Goal: Task Accomplishment & Management: Use online tool/utility

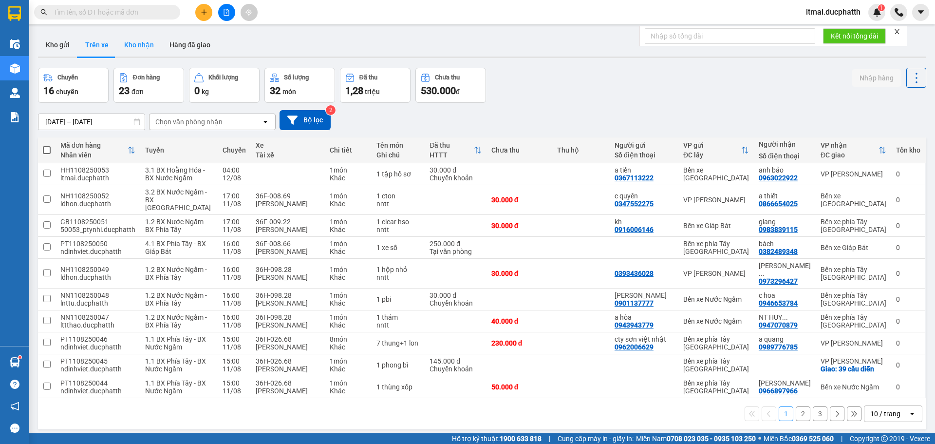
click at [138, 48] on button "Kho nhận" at bounding box center [138, 44] width 45 height 23
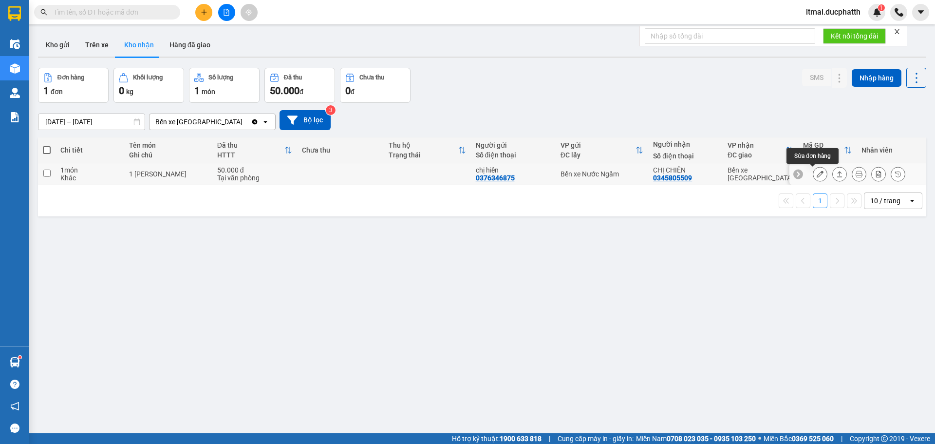
click at [817, 172] on icon at bounding box center [820, 173] width 7 height 7
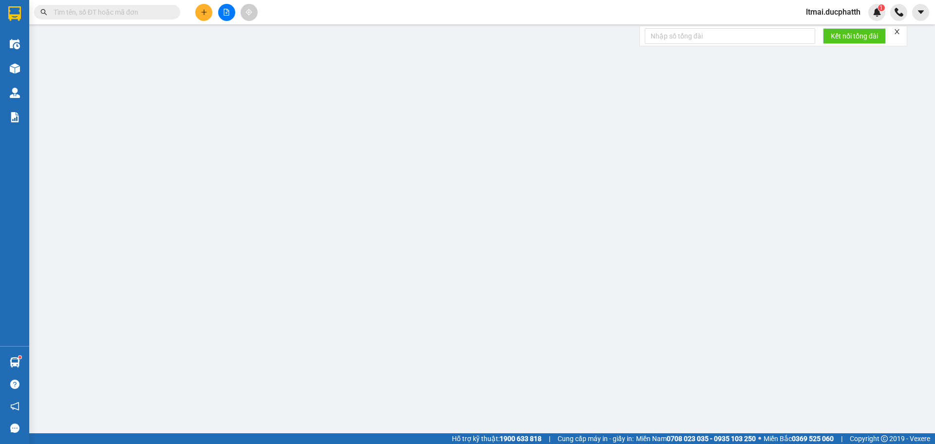
type input "0376346875"
type input "chị hiền"
type input "0345805509"
type input "CHỊ CHIÊN"
type input "50.000"
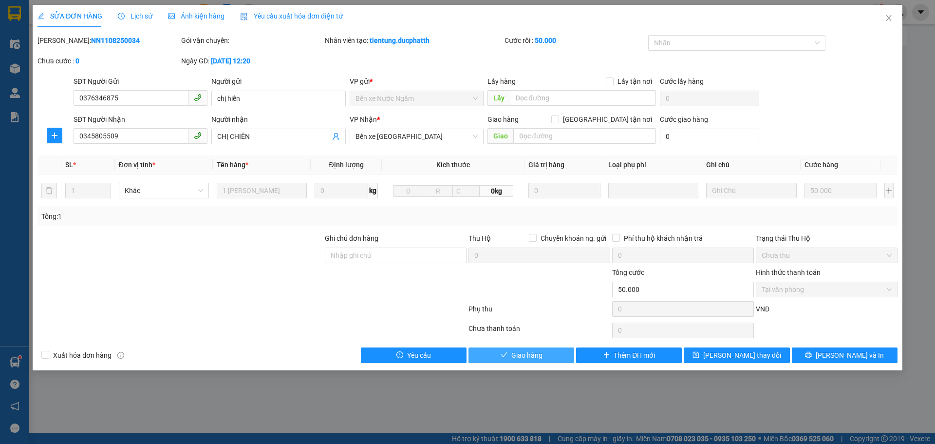
click at [526, 356] on span "Giao hàng" at bounding box center [526, 355] width 31 height 11
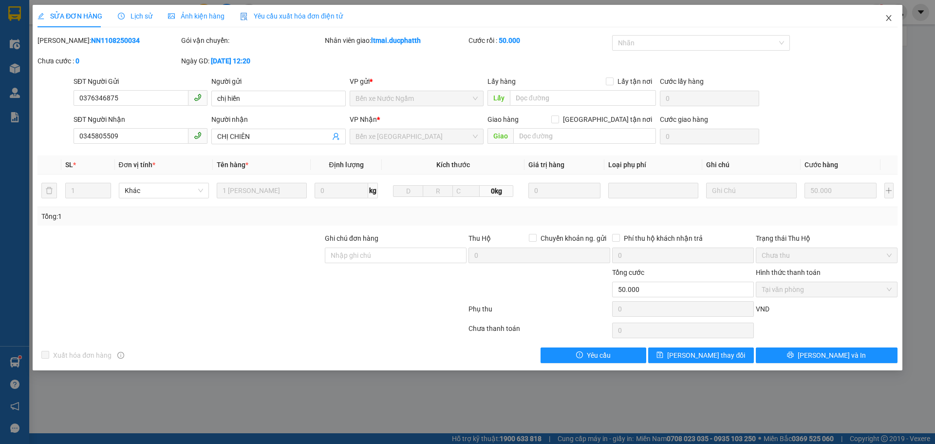
click at [888, 19] on icon "close" at bounding box center [889, 18] width 8 height 8
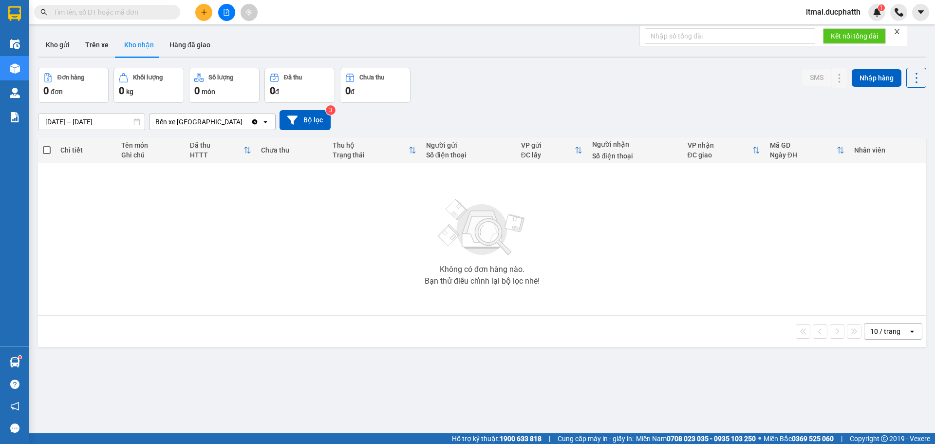
click at [205, 11] on icon "plus" at bounding box center [204, 12] width 7 height 7
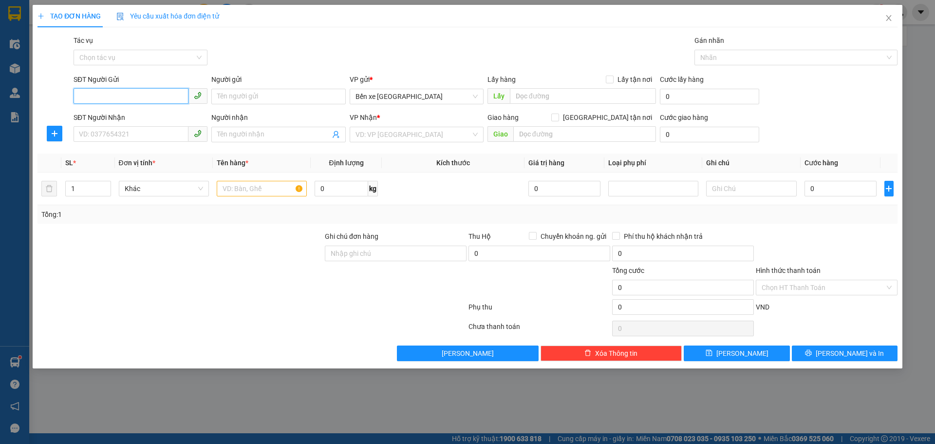
click at [141, 96] on input "SĐT Người Gửi" at bounding box center [131, 96] width 115 height 16
drag, startPoint x: 113, startPoint y: 97, endPoint x: 97, endPoint y: 97, distance: 16.6
click at [97, 97] on input "700" at bounding box center [131, 96] width 115 height 16
click at [116, 114] on div "0366235700 - BS [GEOGRAPHIC_DATA]" at bounding box center [140, 116] width 122 height 11
type input "0366235700"
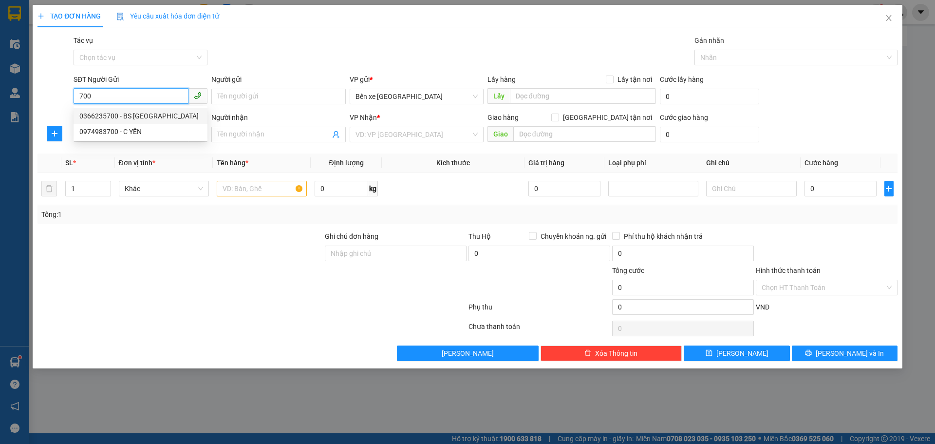
type input "BS ĐỨC"
type input "0366235700"
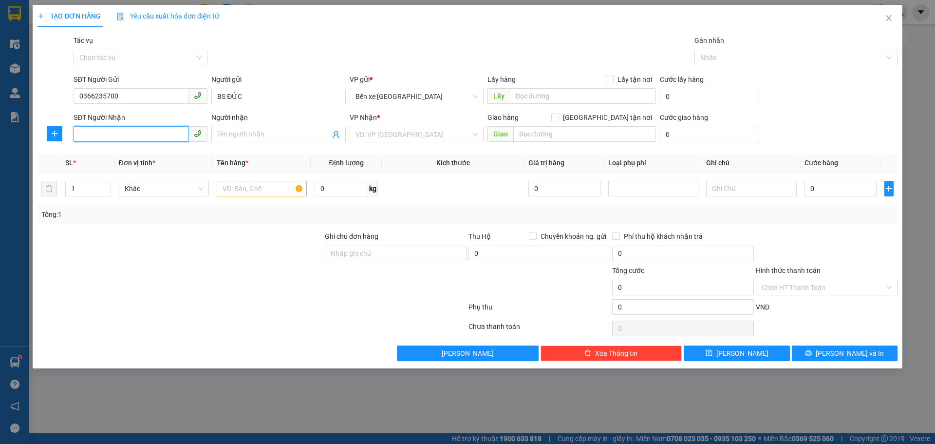
click at [123, 133] on input "SĐT Người Nhận" at bounding box center [131, 134] width 115 height 16
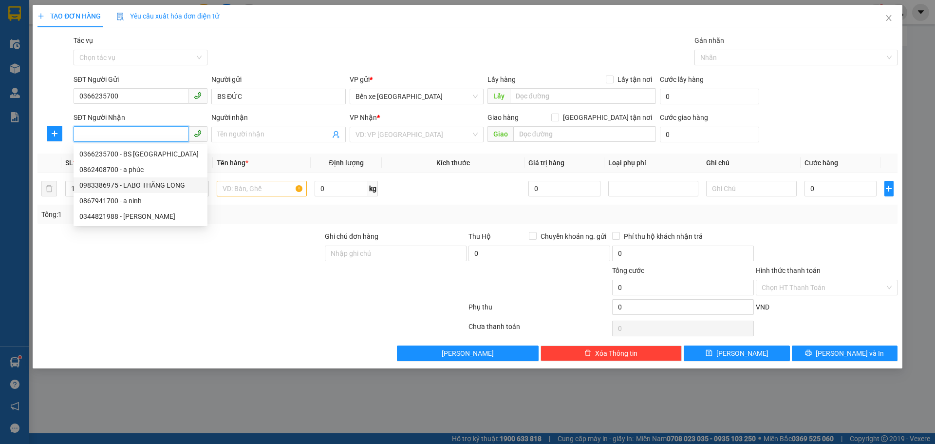
click at [131, 184] on div "0983386975 - LABO THĂNG LONG" at bounding box center [140, 185] width 122 height 11
type input "0983386975"
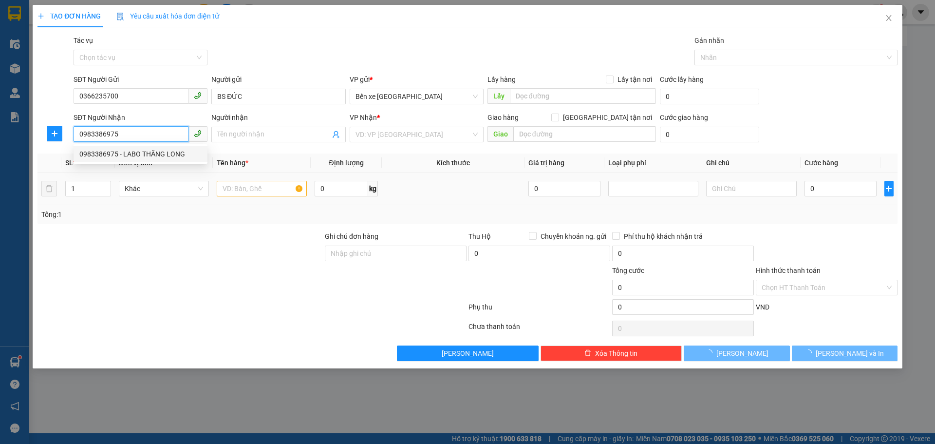
type input "LABO THĂNG LONG"
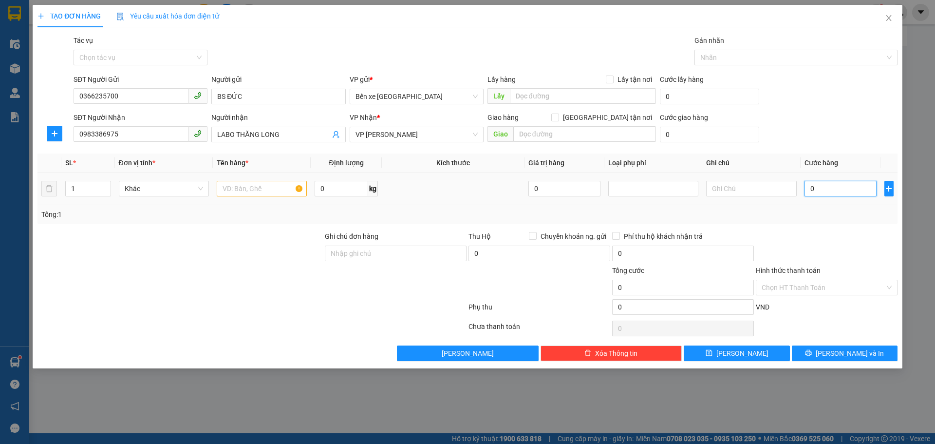
type input "3"
type input "30"
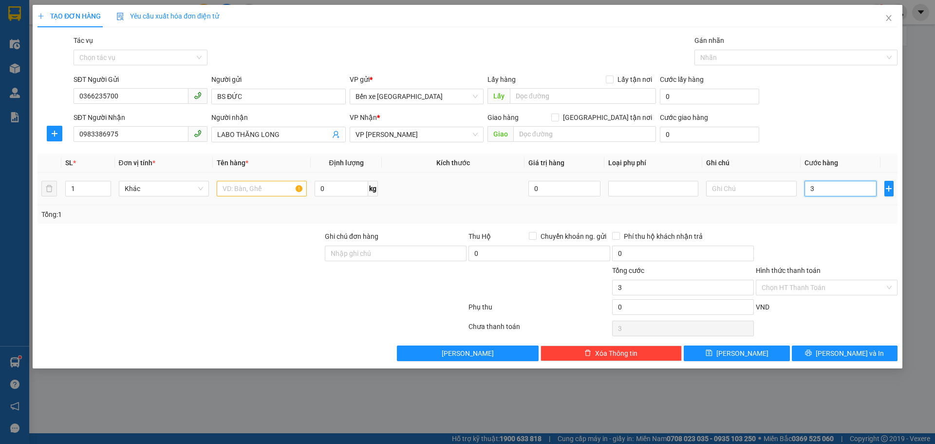
type input "30"
type input "30.000"
click at [240, 190] on input "text" at bounding box center [262, 189] width 90 height 16
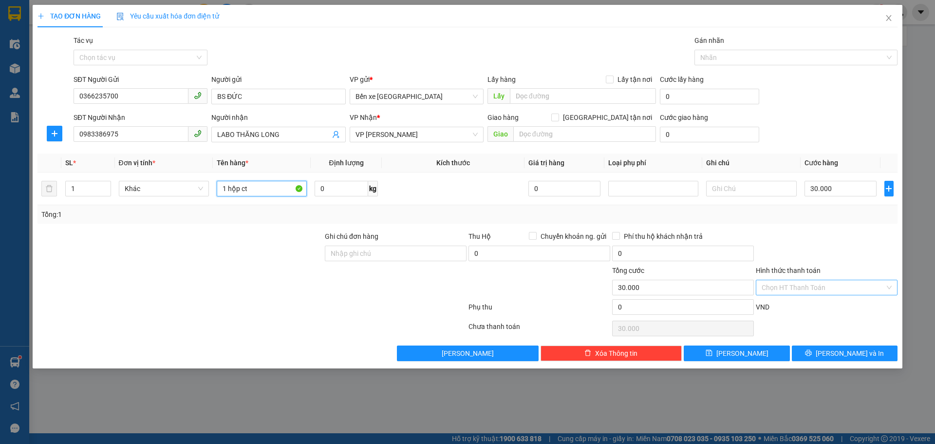
type input "1 hộp ct"
click at [786, 288] on input "Hình thức thanh toán" at bounding box center [823, 287] width 123 height 15
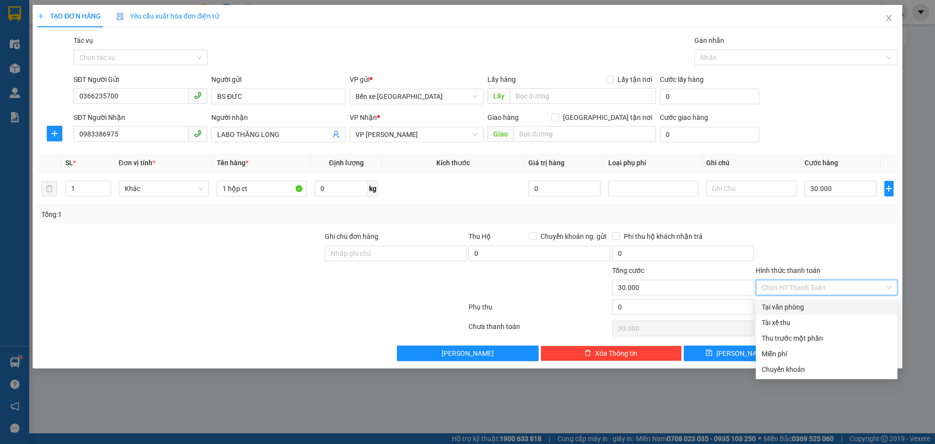
click at [767, 311] on div "Tại văn phòng" at bounding box center [827, 306] width 130 height 11
type input "0"
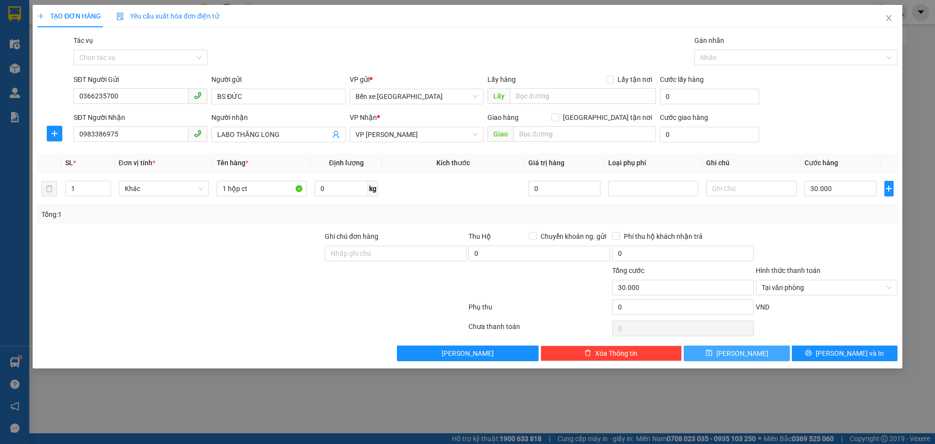
click at [772, 357] on button "[PERSON_NAME]" at bounding box center [737, 353] width 106 height 16
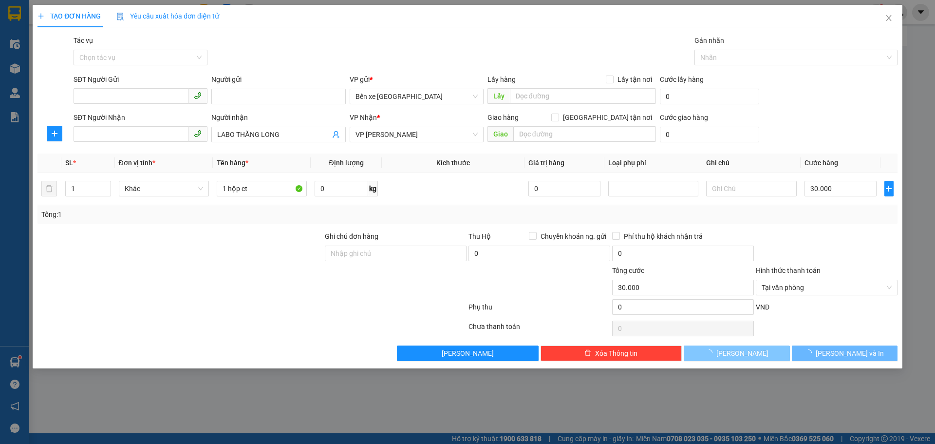
type input "0"
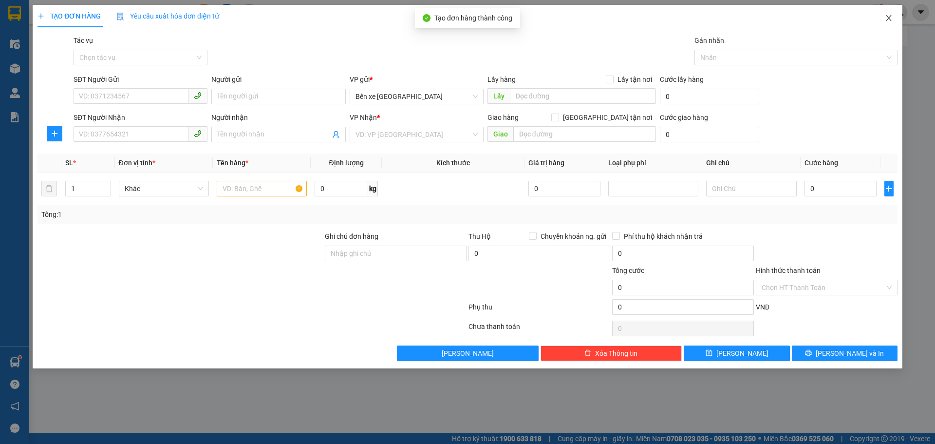
click at [886, 20] on icon "close" at bounding box center [889, 18] width 8 height 8
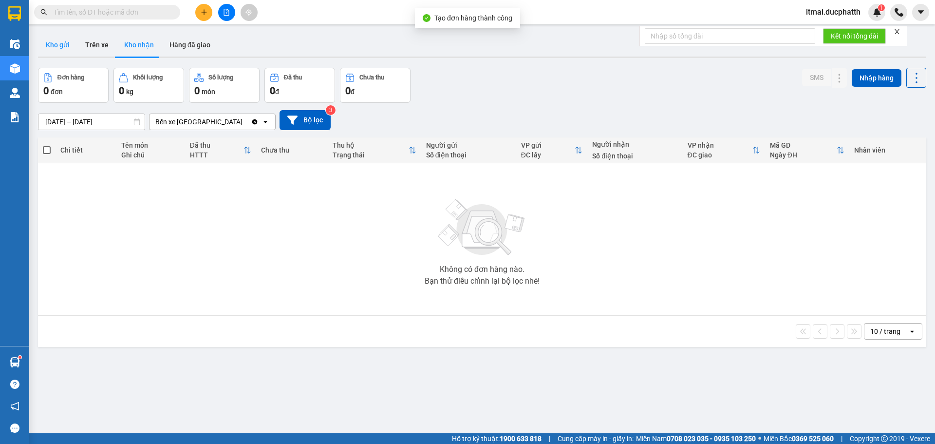
click at [67, 42] on button "Kho gửi" at bounding box center [57, 44] width 39 height 23
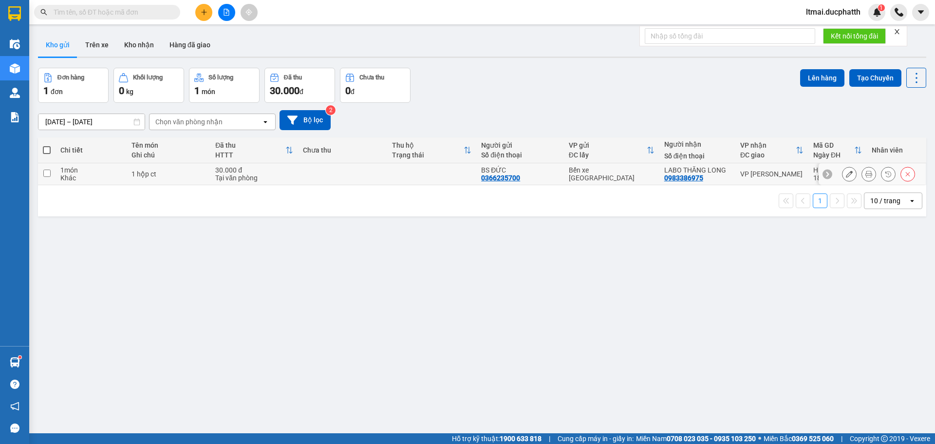
click at [458, 173] on td at bounding box center [431, 174] width 89 height 22
checkbox input "true"
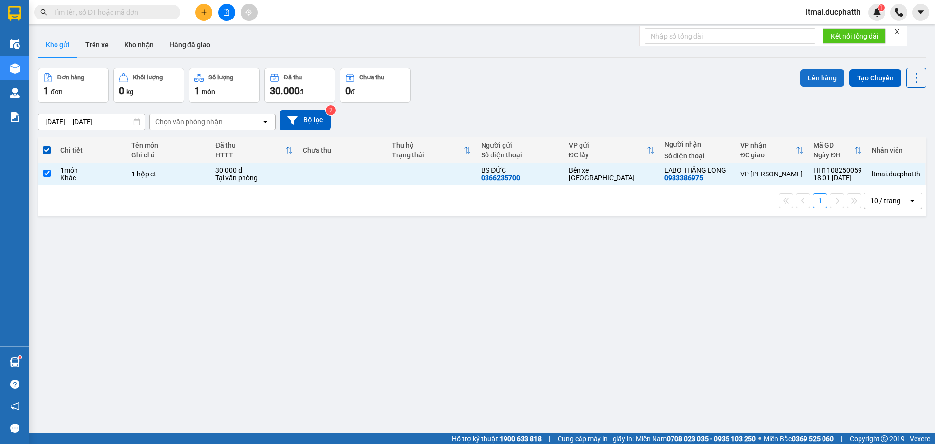
click at [813, 77] on button "Lên hàng" at bounding box center [822, 78] width 44 height 18
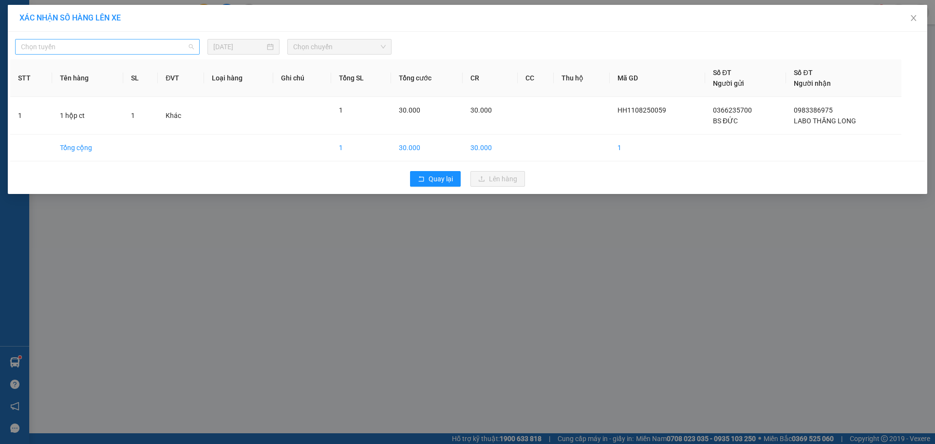
click at [74, 47] on span "Chọn tuyến" at bounding box center [107, 46] width 173 height 15
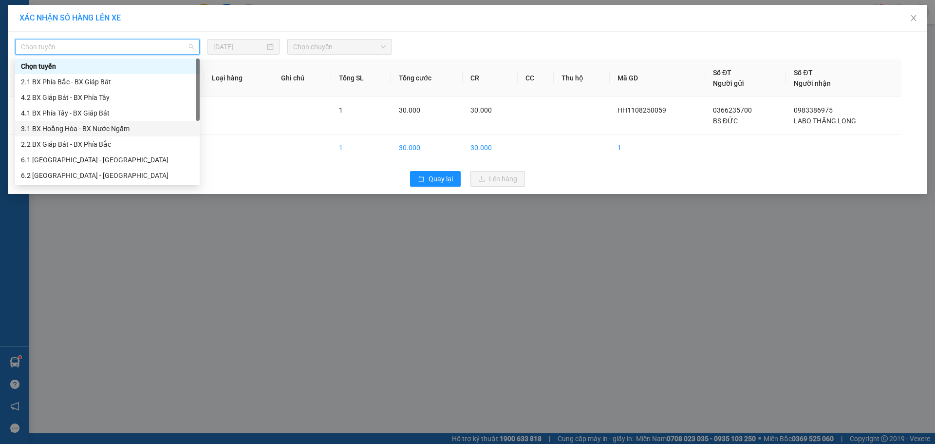
drag, startPoint x: 65, startPoint y: 130, endPoint x: 145, endPoint y: 108, distance: 82.2
click at [65, 130] on div "3.1 BX Hoằng Hóa - BX Nước Ngầm" at bounding box center [107, 128] width 173 height 11
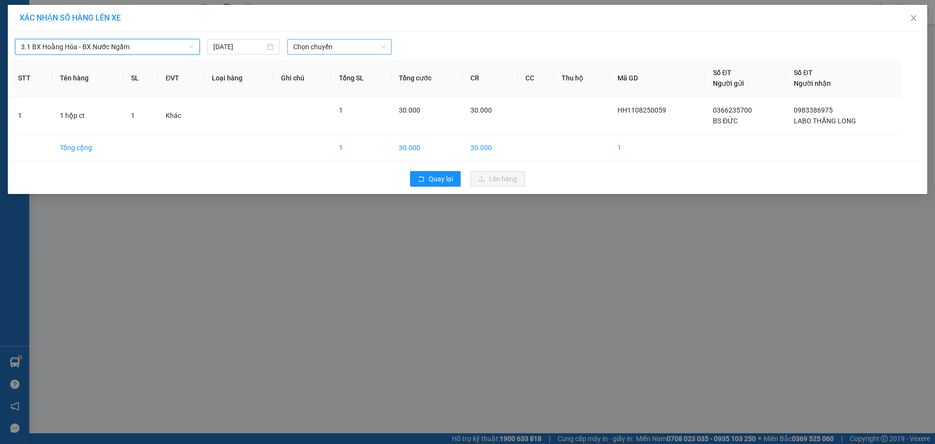
click at [327, 51] on span "Chọn chuyến" at bounding box center [339, 46] width 93 height 15
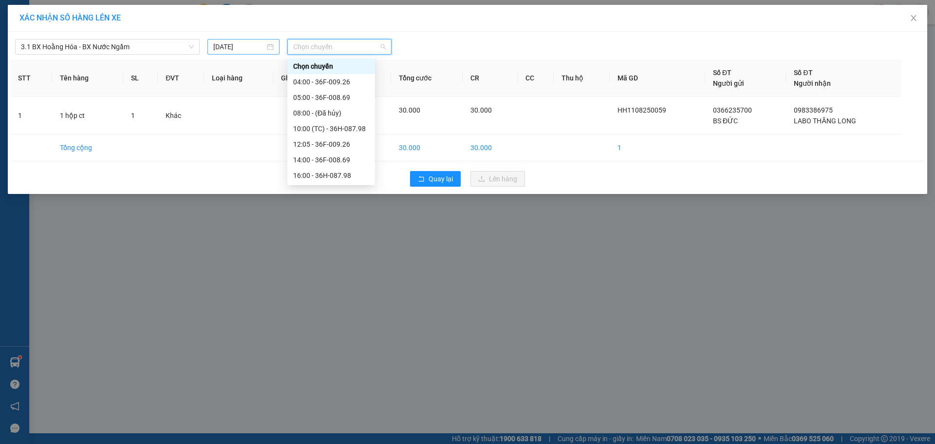
click at [235, 48] on input "[DATE]" at bounding box center [239, 46] width 52 height 11
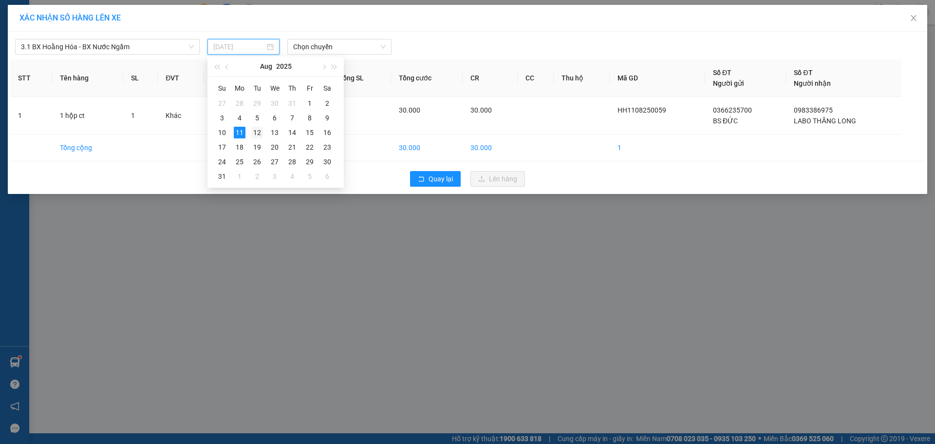
click at [257, 133] on div "12" at bounding box center [257, 133] width 12 height 12
type input "[DATE]"
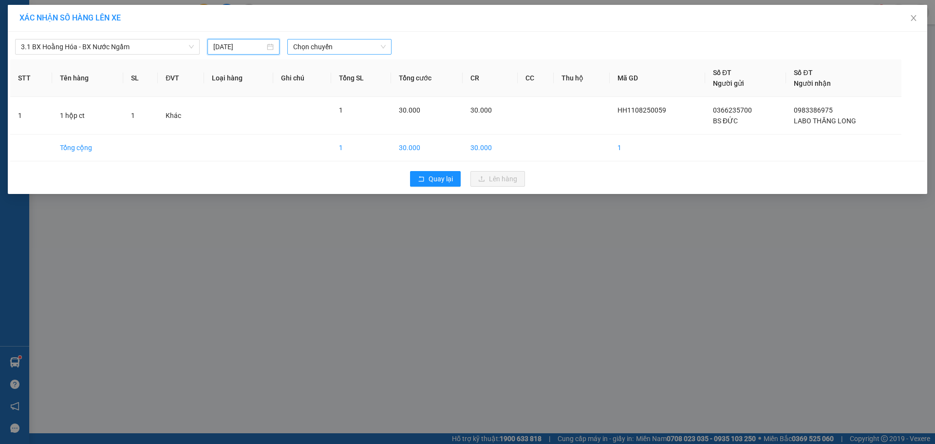
click at [311, 46] on span "Chọn chuyến" at bounding box center [339, 46] width 93 height 15
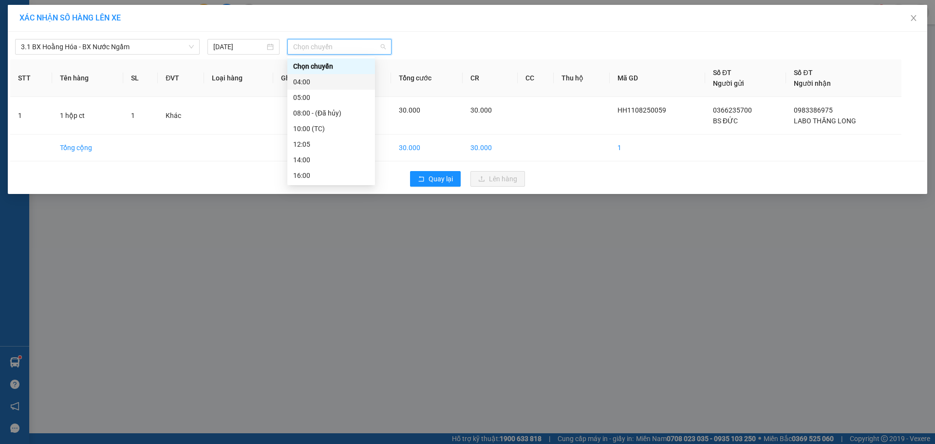
click at [299, 80] on div "04:00" at bounding box center [331, 81] width 76 height 11
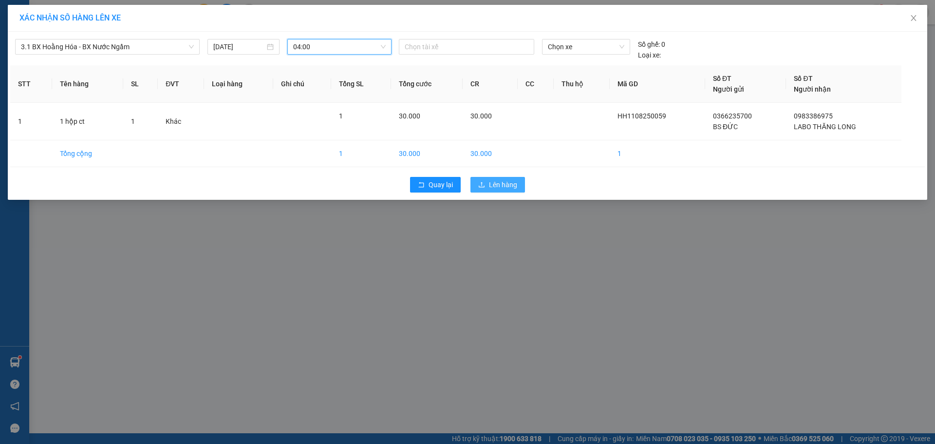
click at [477, 187] on button "Lên hàng" at bounding box center [498, 185] width 55 height 16
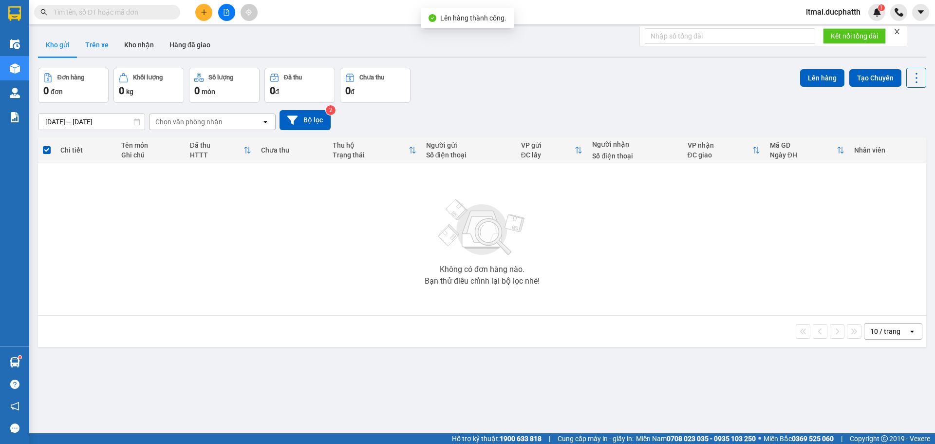
click at [103, 42] on button "Trên xe" at bounding box center [96, 44] width 39 height 23
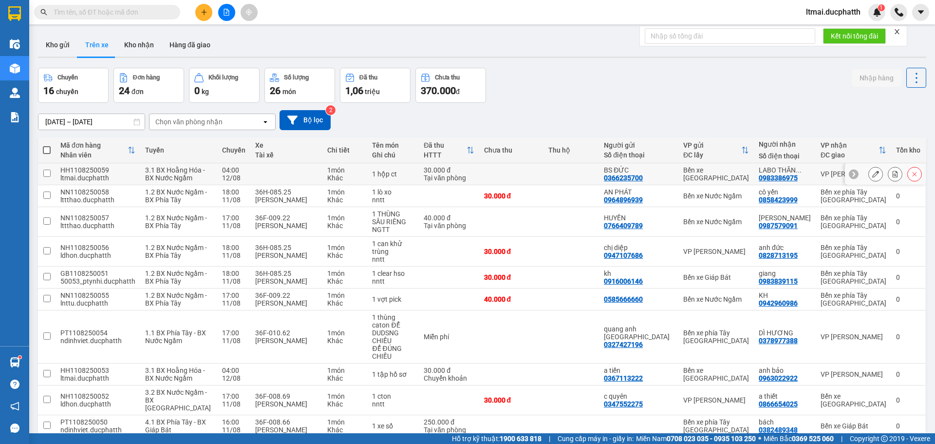
click at [892, 176] on icon at bounding box center [895, 173] width 7 height 7
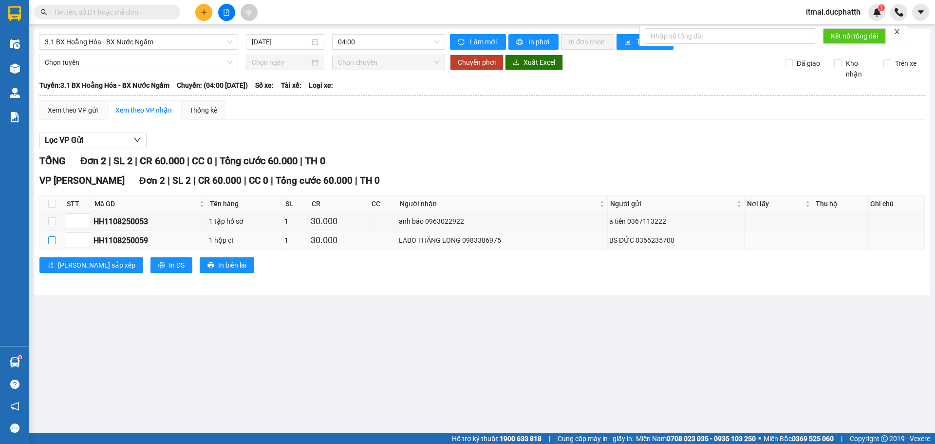
click at [52, 238] on input "checkbox" at bounding box center [52, 240] width 8 height 8
checkbox input "true"
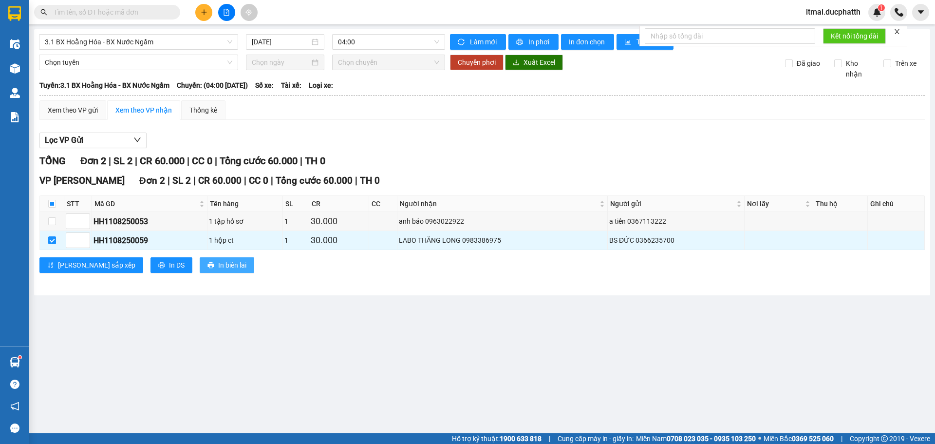
click at [218, 262] on span "In biên lai" at bounding box center [232, 265] width 28 height 11
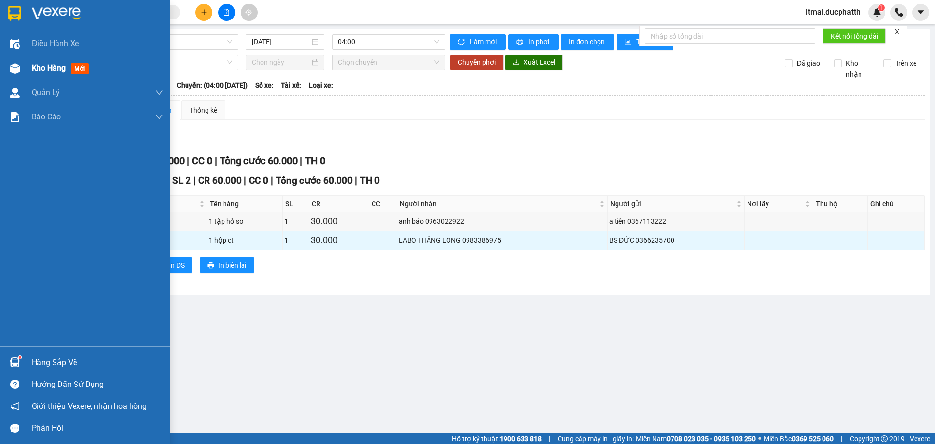
drag, startPoint x: 10, startPoint y: 66, endPoint x: 20, endPoint y: 14, distance: 53.5
click at [10, 66] on img at bounding box center [15, 68] width 10 height 10
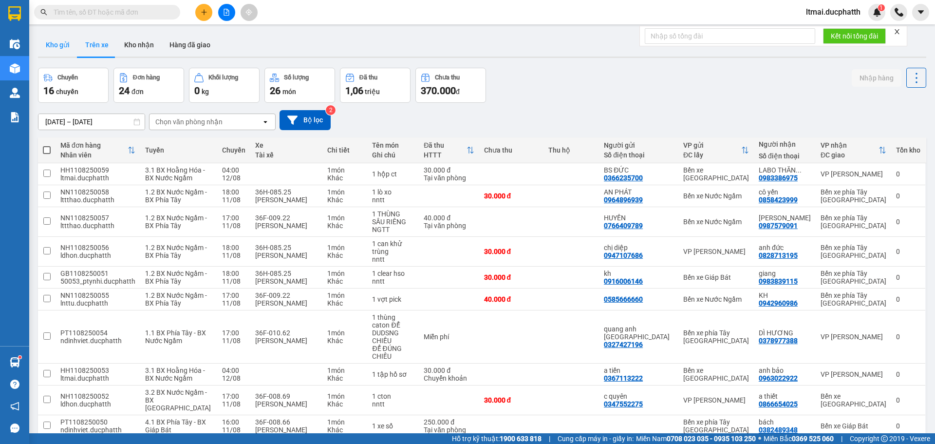
click at [42, 41] on button "Kho gửi" at bounding box center [57, 44] width 39 height 23
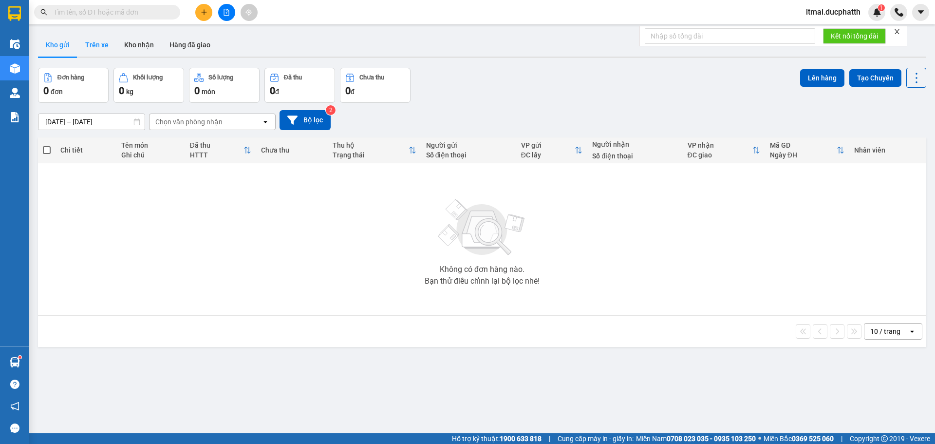
click at [94, 39] on button "Trên xe" at bounding box center [96, 44] width 39 height 23
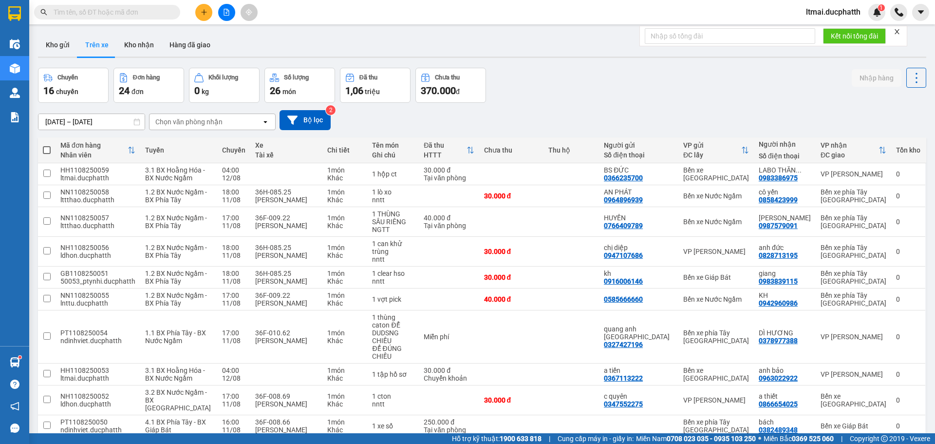
click at [206, 15] on icon "plus" at bounding box center [204, 12] width 7 height 7
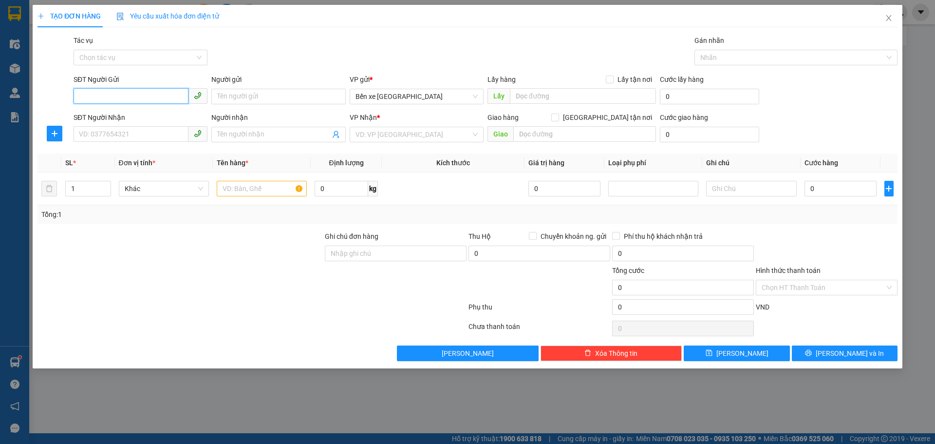
click at [122, 96] on input "SĐT Người Gửi" at bounding box center [131, 96] width 115 height 16
type input "0984996205"
click at [302, 105] on div "Người gửi Tên người gửi" at bounding box center [278, 91] width 134 height 34
click at [323, 96] on input "Người gửi" at bounding box center [278, 97] width 134 height 16
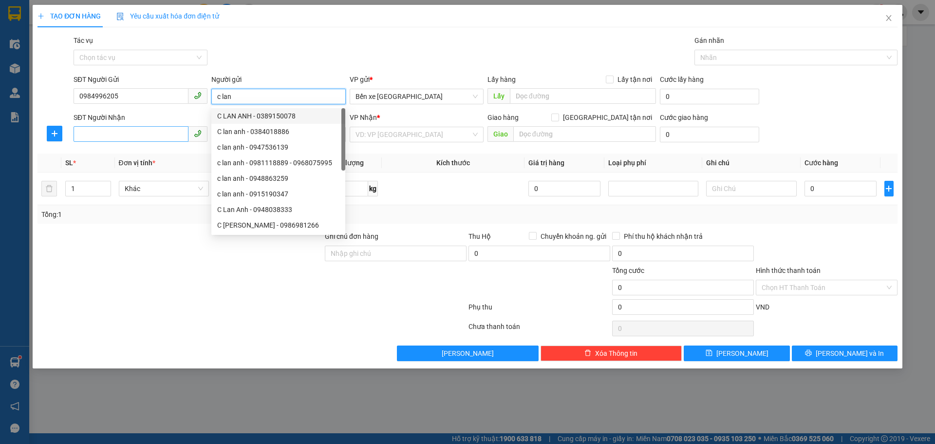
type input "c lan"
click at [100, 132] on input "SĐT Người Nhận" at bounding box center [131, 134] width 115 height 16
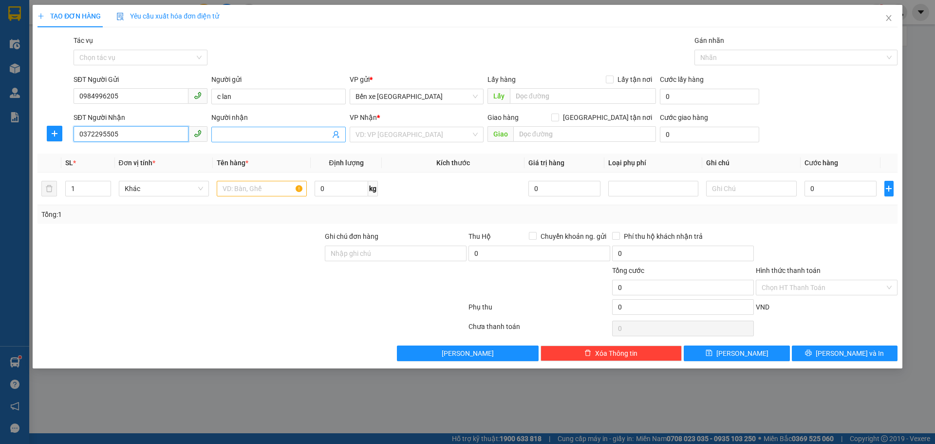
type input "0372295505"
click at [275, 133] on input "Người nhận" at bounding box center [273, 134] width 113 height 11
click at [384, 90] on span "Bến xe [GEOGRAPHIC_DATA]" at bounding box center [417, 96] width 122 height 15
type input "c lê"
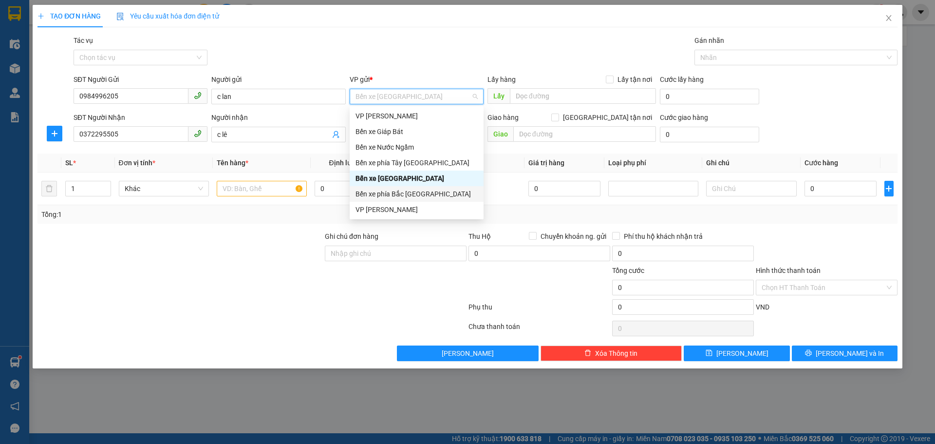
click at [400, 191] on div "Bến xe phía Bắc [GEOGRAPHIC_DATA]" at bounding box center [417, 193] width 122 height 11
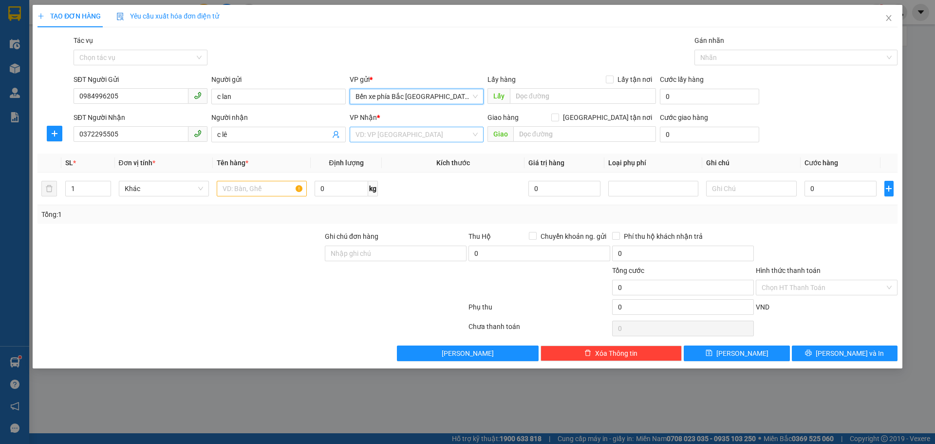
click at [400, 131] on input "search" at bounding box center [413, 134] width 115 height 15
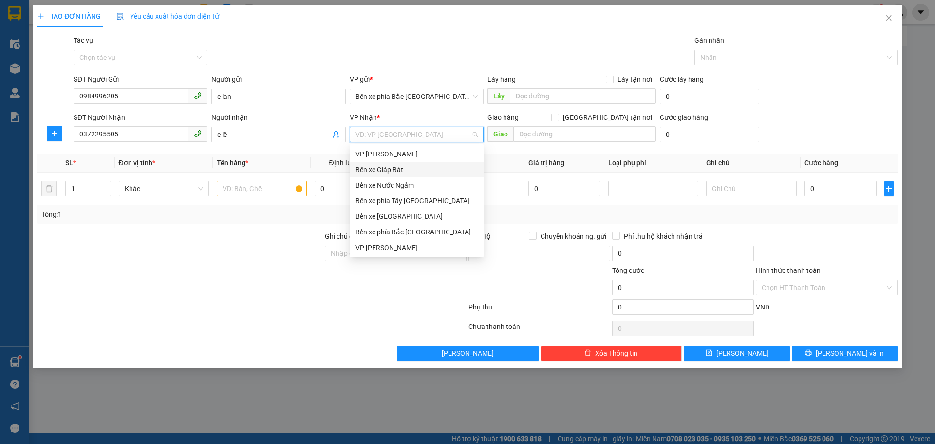
click at [376, 167] on div "Bến xe Giáp Bát" at bounding box center [417, 169] width 122 height 11
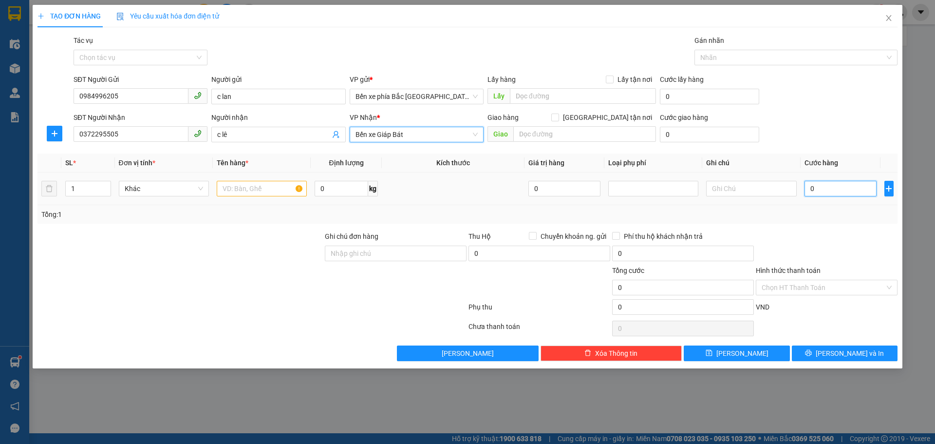
click at [820, 187] on input "0" at bounding box center [841, 189] width 73 height 16
click at [252, 188] on input "text" at bounding box center [262, 189] width 90 height 16
type input "1 tập hồ sơ"
click at [827, 194] on input "0" at bounding box center [841, 189] width 73 height 16
type input "3"
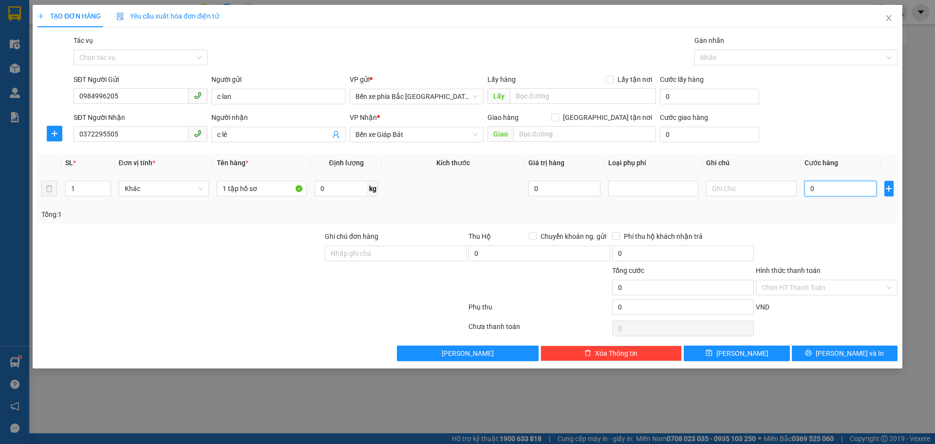
type input "3"
type input "30"
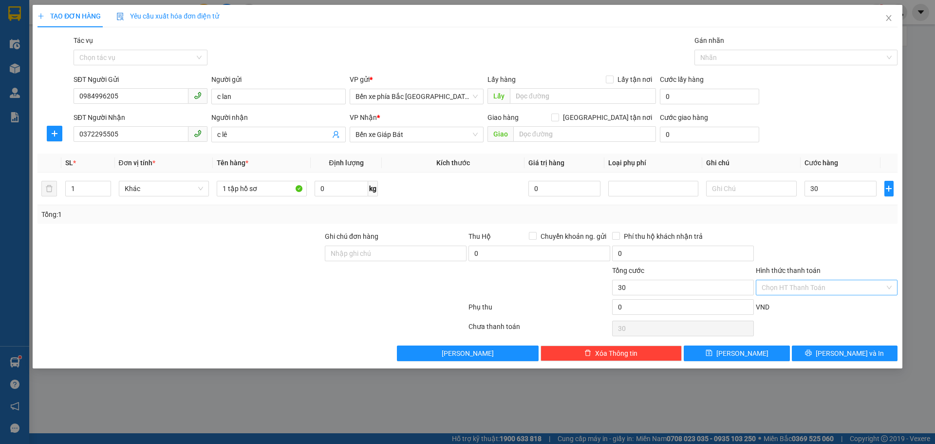
type input "30.000"
click at [793, 289] on input "Hình thức thanh toán" at bounding box center [823, 287] width 123 height 15
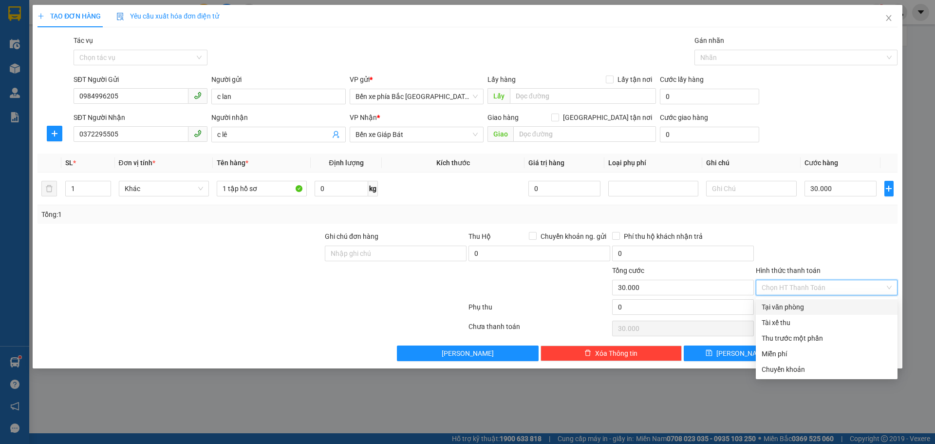
click at [776, 305] on div "Tại văn phòng" at bounding box center [827, 306] width 130 height 11
type input "0"
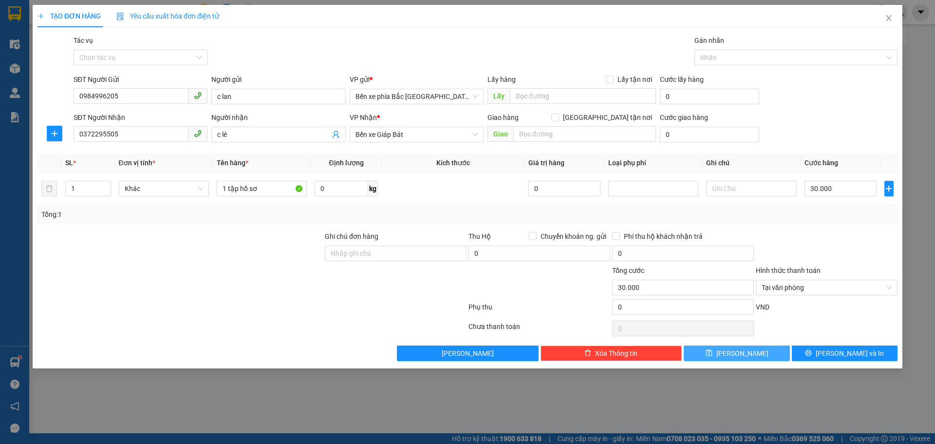
click at [749, 354] on button "[PERSON_NAME]" at bounding box center [737, 353] width 106 height 16
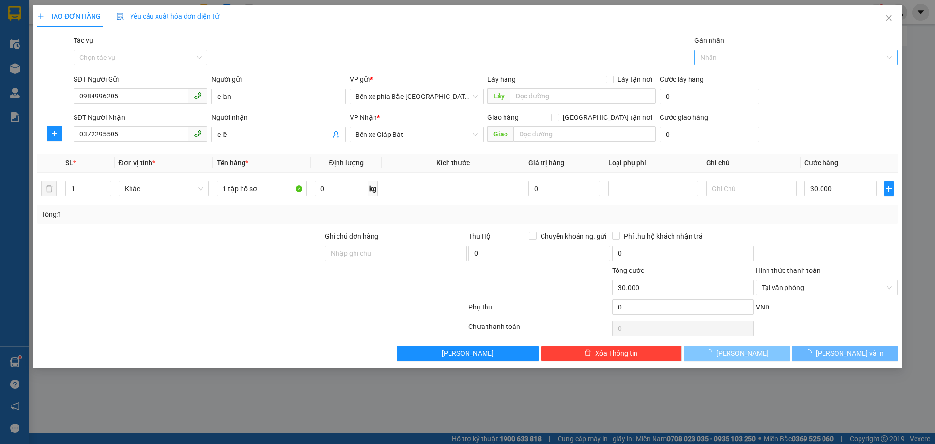
type input "0"
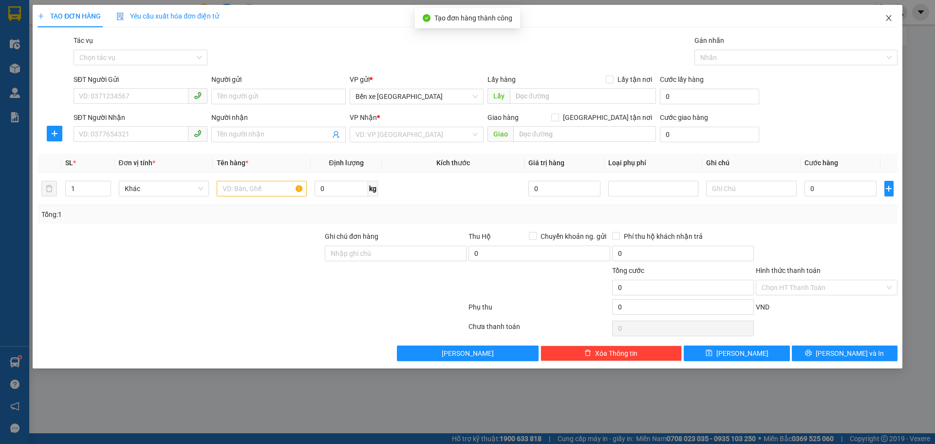
click at [887, 18] on icon "close" at bounding box center [889, 18] width 8 height 8
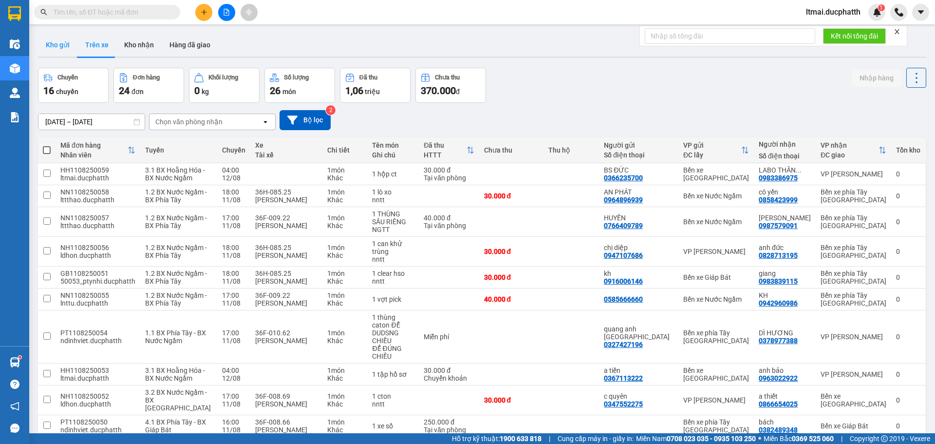
click at [58, 41] on button "Kho gửi" at bounding box center [57, 44] width 39 height 23
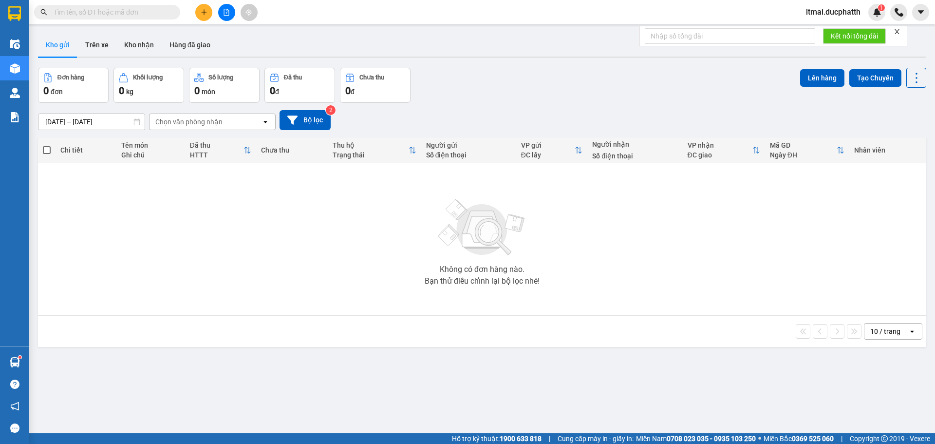
click at [831, 11] on span "ltmai.ducphatth" at bounding box center [833, 12] width 70 height 12
click at [809, 32] on li "Đăng xuất" at bounding box center [833, 30] width 72 height 16
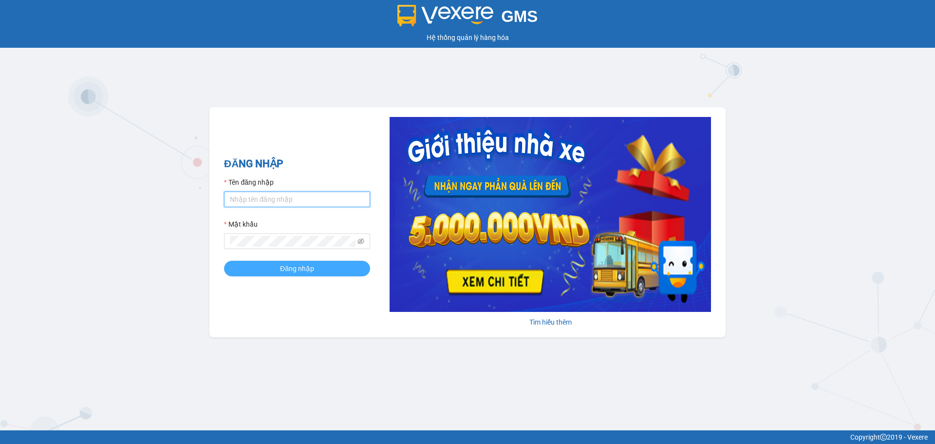
type input "ltmai.ducphatth"
click at [279, 273] on button "Đăng nhập" at bounding box center [297, 269] width 146 height 16
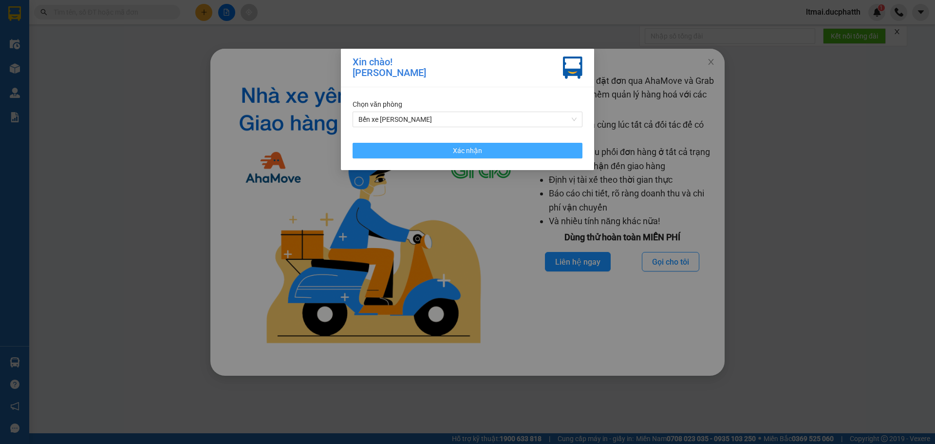
click at [383, 151] on button "Xác nhận" at bounding box center [468, 151] width 230 height 16
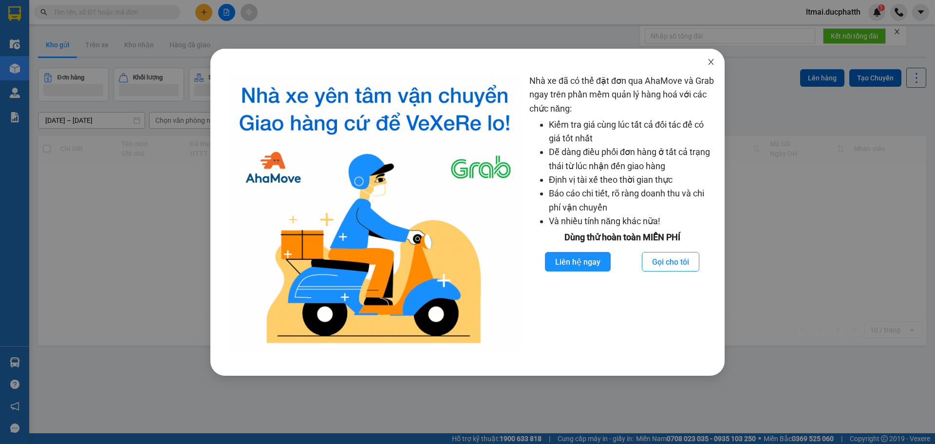
click at [713, 62] on icon "close" at bounding box center [711, 62] width 8 height 8
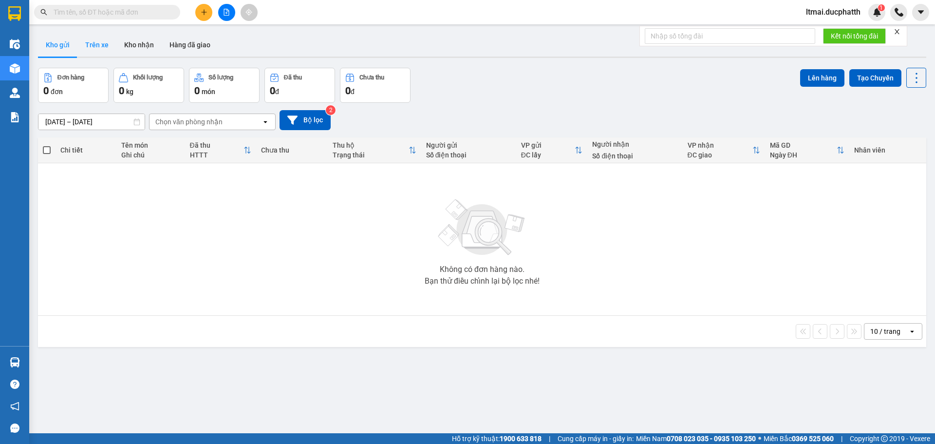
click at [107, 38] on button "Trên xe" at bounding box center [96, 44] width 39 height 23
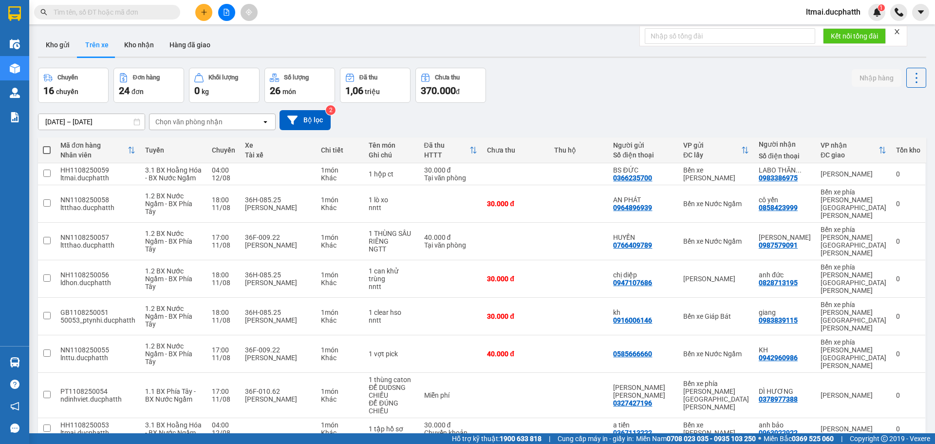
click at [813, 13] on span "ltmai.ducphatth" at bounding box center [833, 12] width 70 height 12
click at [809, 33] on li "Đăng xuất" at bounding box center [833, 30] width 72 height 16
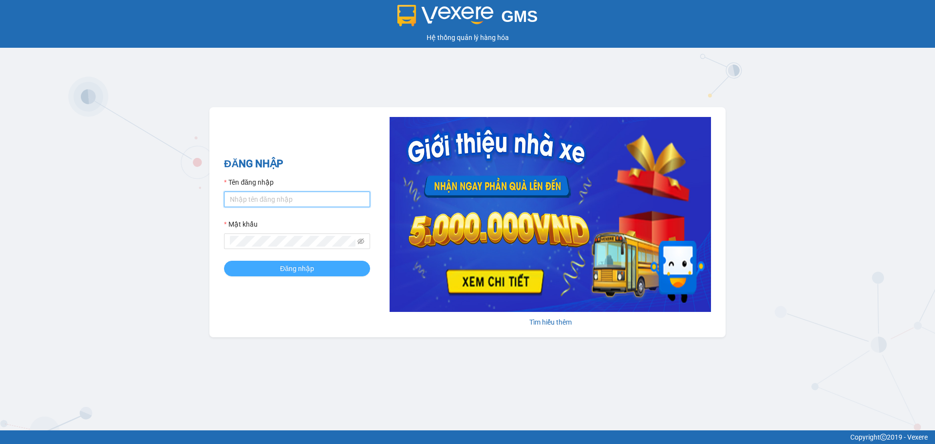
type input "ltmai.ducphatth"
click at [294, 265] on span "Đăng nhập" at bounding box center [297, 268] width 34 height 11
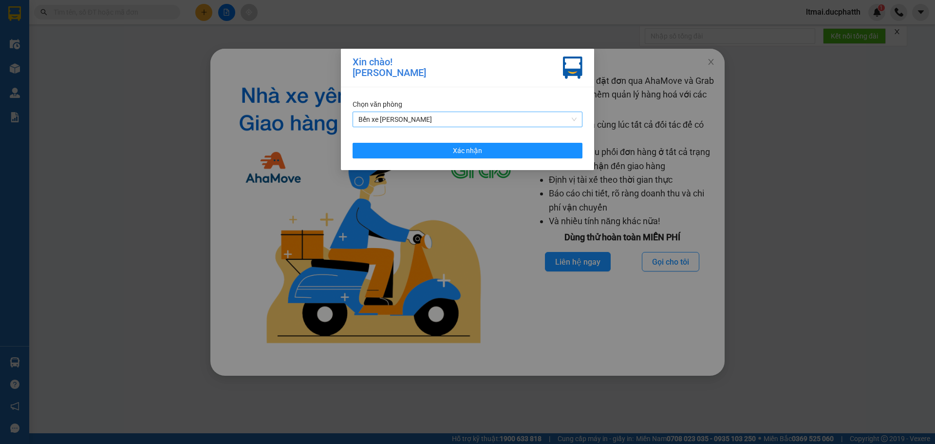
click at [488, 112] on div "Bến xe [GEOGRAPHIC_DATA]" at bounding box center [468, 120] width 230 height 16
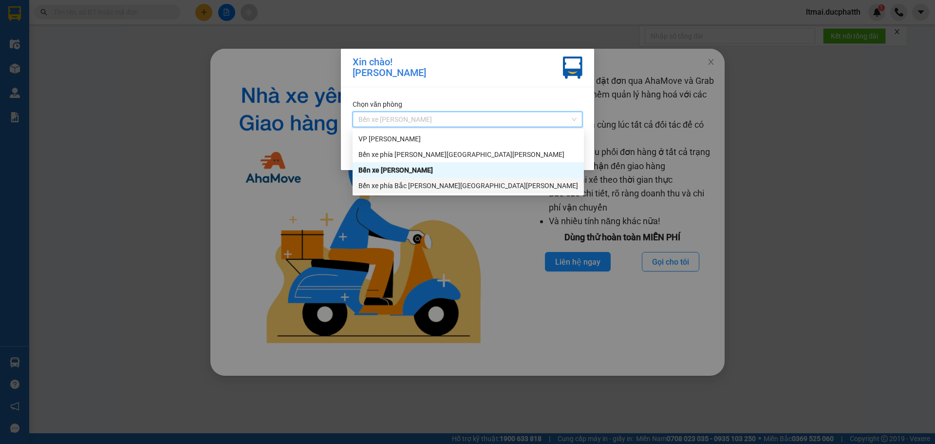
click at [385, 185] on div "Bến xe phía Bắc [GEOGRAPHIC_DATA]" at bounding box center [468, 185] width 220 height 11
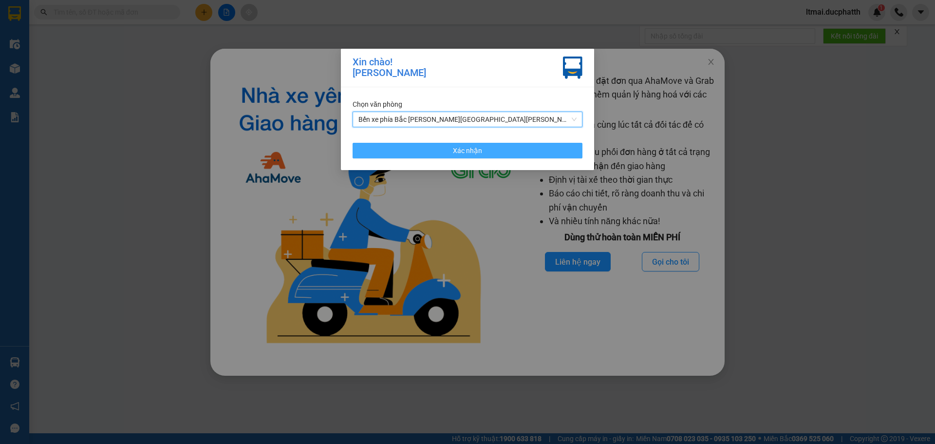
click at [435, 151] on button "Xác nhận" at bounding box center [468, 151] width 230 height 16
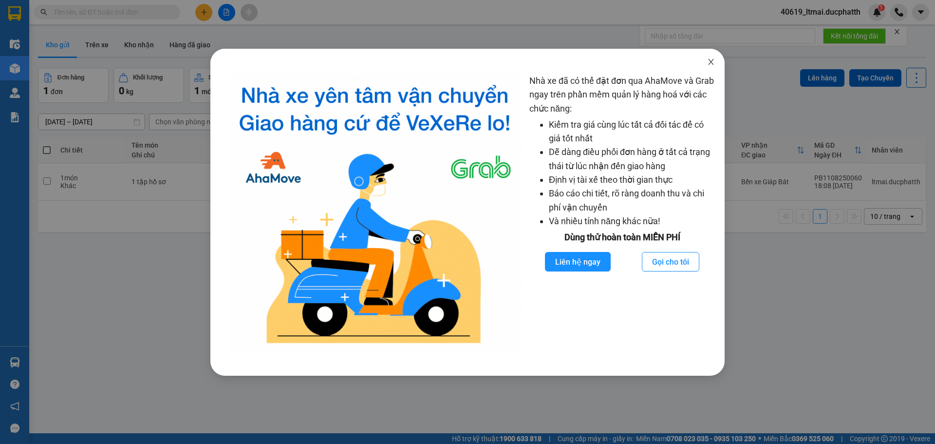
click at [714, 62] on icon "close" at bounding box center [711, 62] width 8 height 8
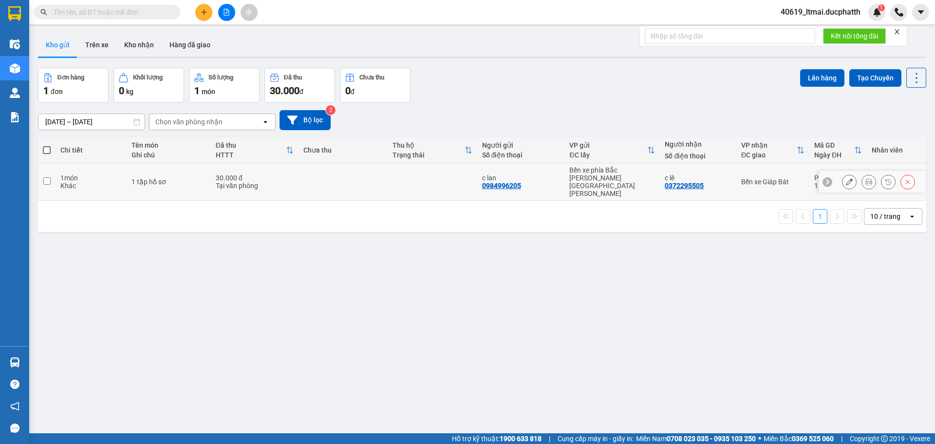
drag, startPoint x: 179, startPoint y: 183, endPoint x: 202, endPoint y: 184, distance: 23.4
click at [178, 183] on td "1 tập hồ sơ" at bounding box center [169, 182] width 84 height 38
checkbox input "true"
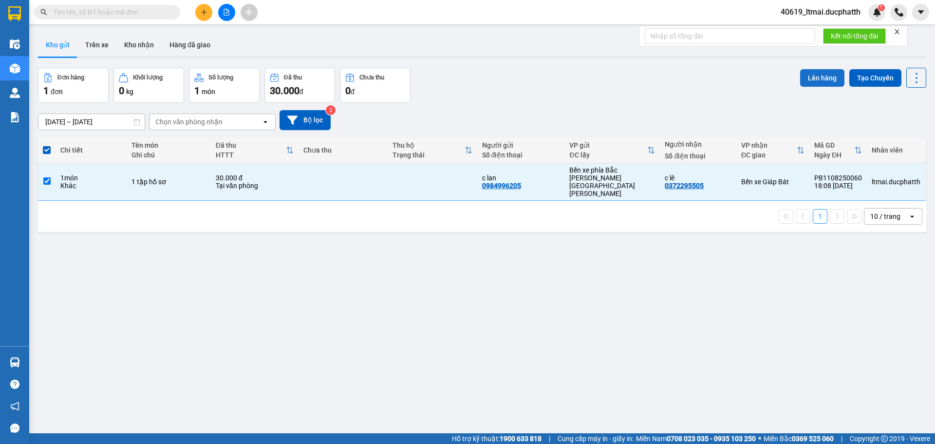
click at [825, 75] on button "Lên hàng" at bounding box center [822, 78] width 44 height 18
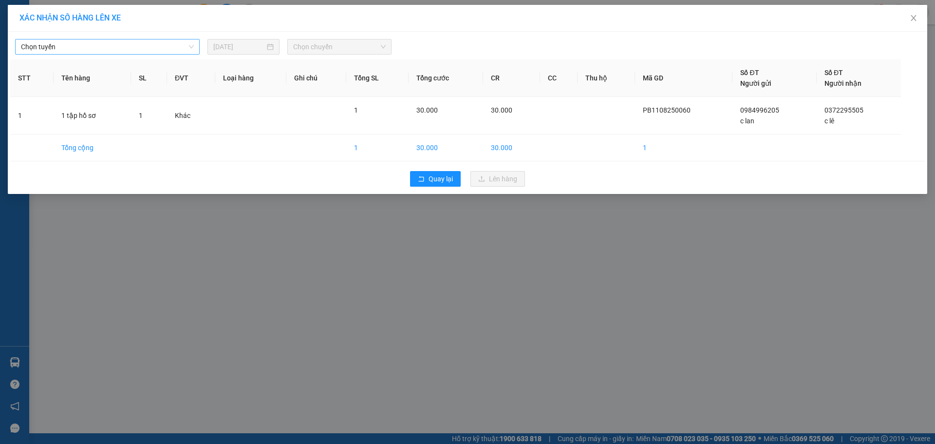
click at [113, 45] on span "Chọn tuyến" at bounding box center [107, 46] width 173 height 15
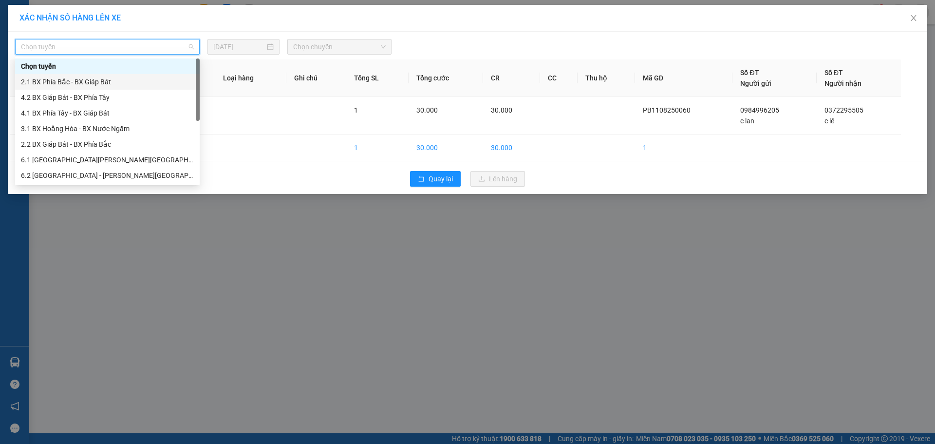
click at [66, 78] on div "2.1 BX Phía Bắc - BX Giáp Bát" at bounding box center [107, 81] width 173 height 11
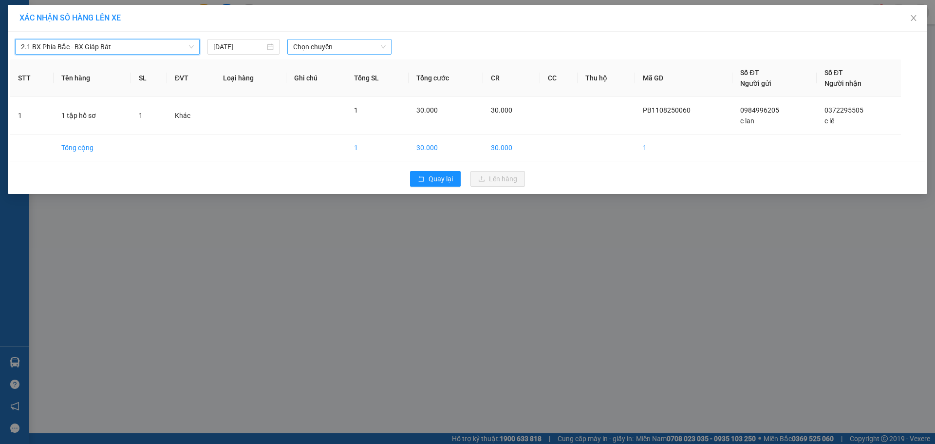
click at [324, 49] on span "Chọn chuyến" at bounding box center [339, 46] width 93 height 15
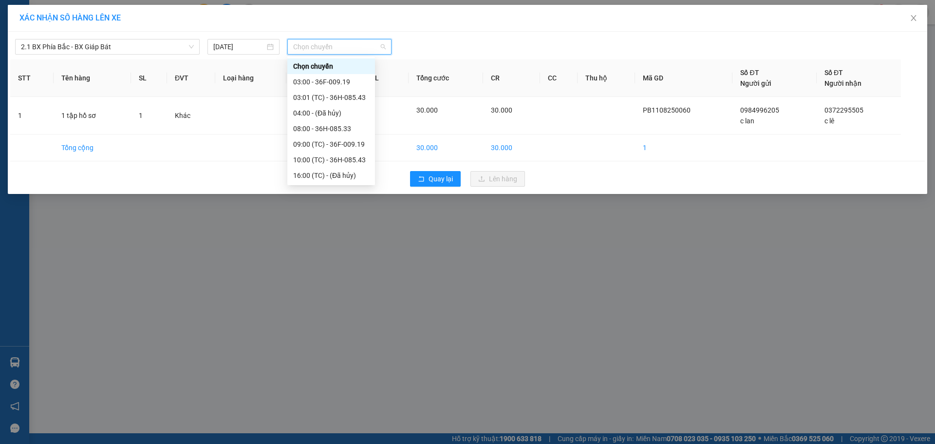
scroll to position [47, 0]
click at [316, 173] on div "20:00 (TC) - 36H-085.43" at bounding box center [331, 175] width 76 height 11
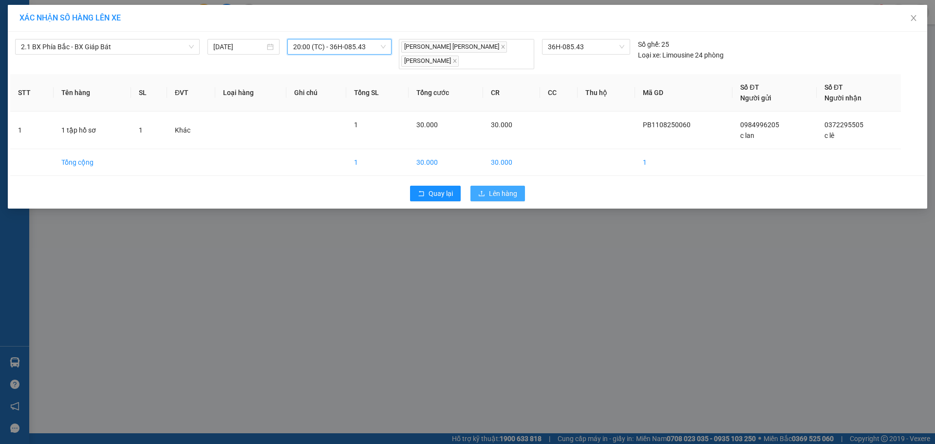
click at [497, 188] on span "Lên hàng" at bounding box center [503, 193] width 28 height 11
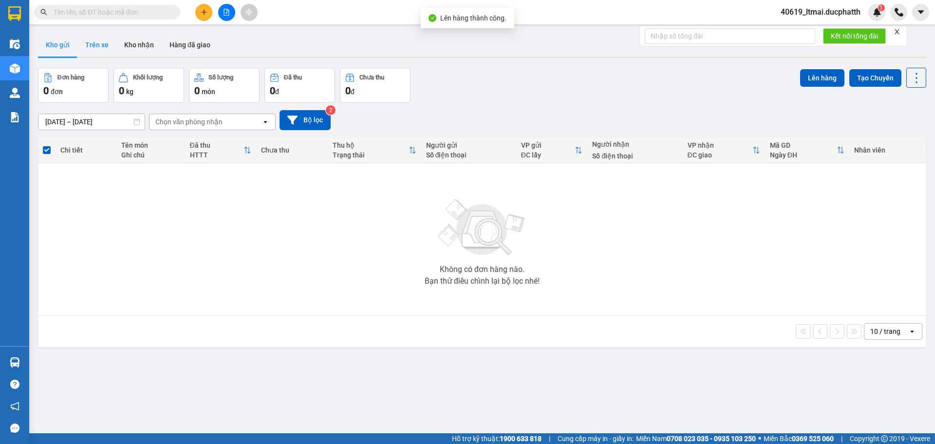
click at [86, 38] on button "Trên xe" at bounding box center [96, 44] width 39 height 23
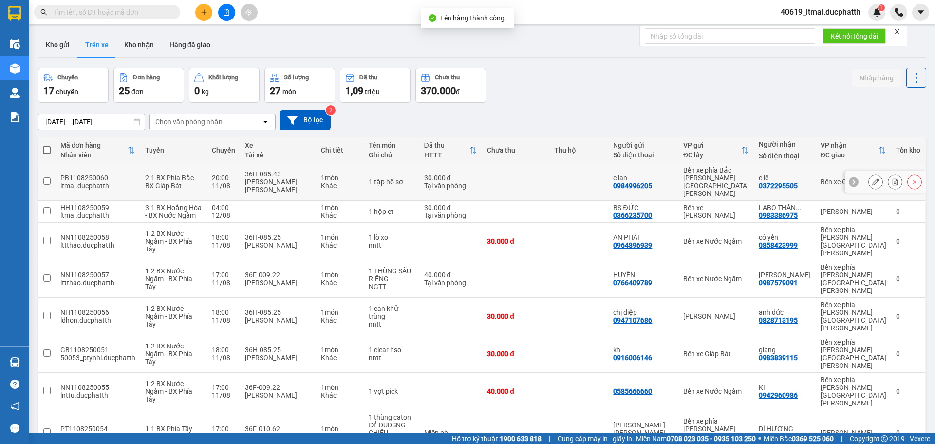
click at [892, 178] on icon at bounding box center [895, 181] width 7 height 7
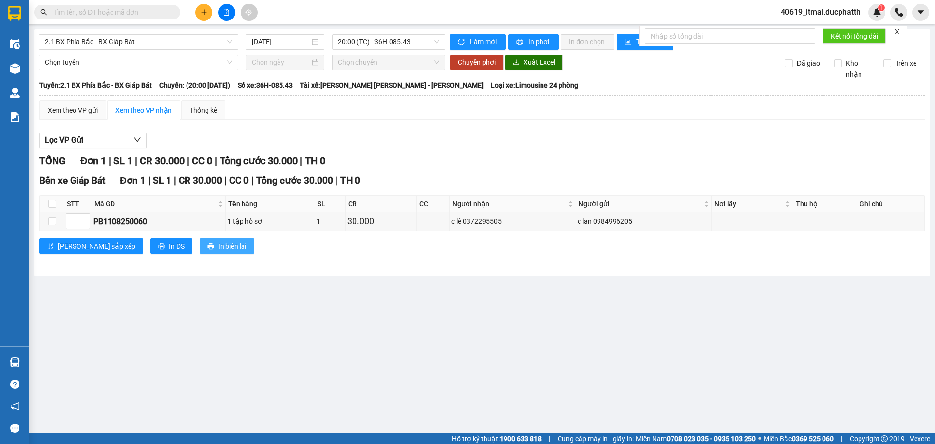
click at [218, 246] on span "In biên lai" at bounding box center [232, 246] width 28 height 11
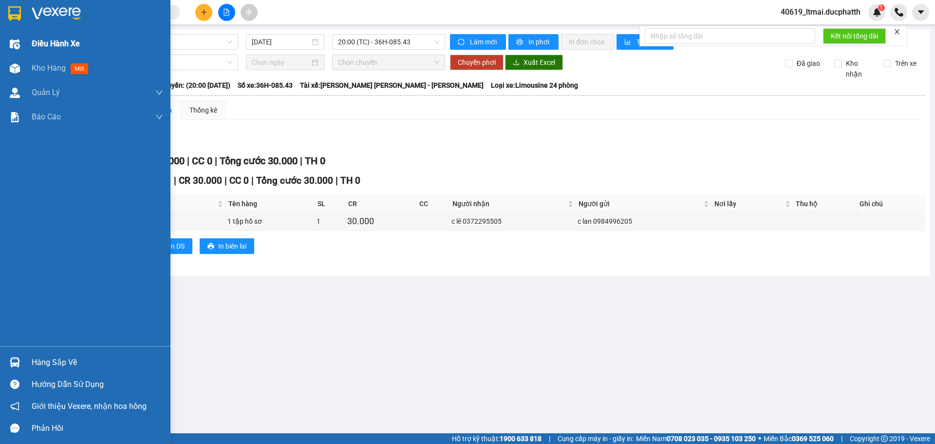
click at [22, 49] on div at bounding box center [14, 44] width 17 height 17
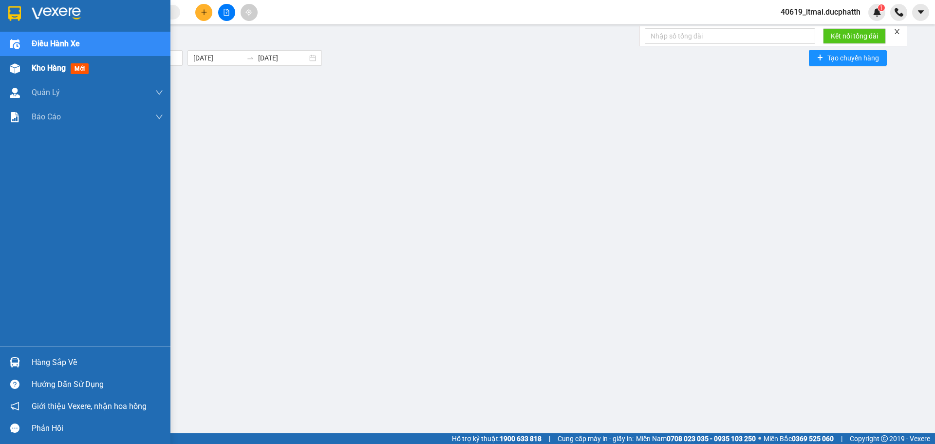
click at [8, 73] on div at bounding box center [14, 68] width 17 height 17
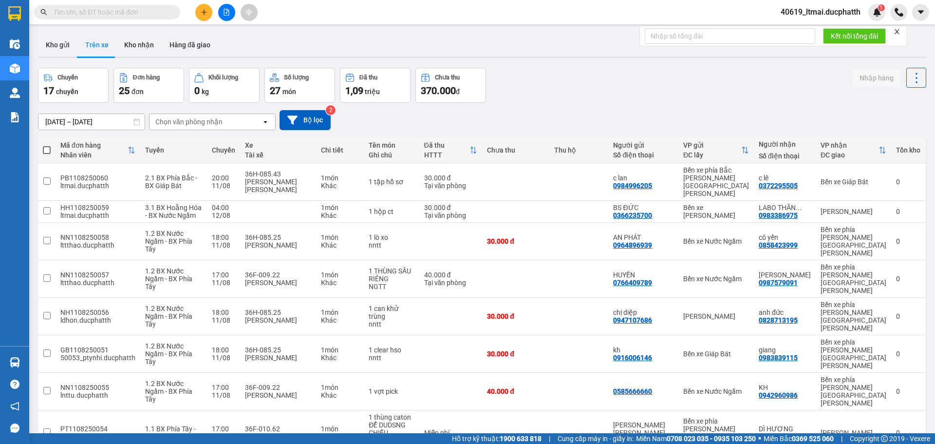
click at [818, 15] on span "40619_ltmai.ducphatth" at bounding box center [820, 12] width 95 height 12
click at [811, 29] on span "Đăng xuất" at bounding box center [825, 30] width 75 height 11
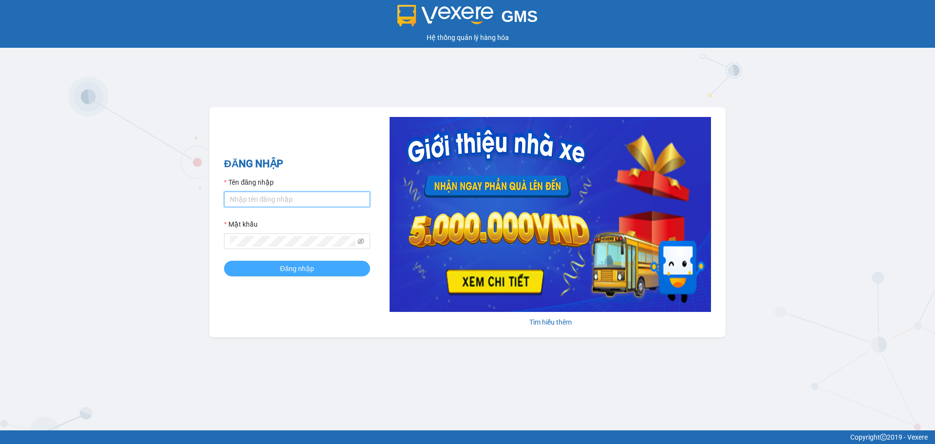
type input "ltmai.ducphatth"
click at [278, 265] on button "Đăng nhập" at bounding box center [297, 269] width 146 height 16
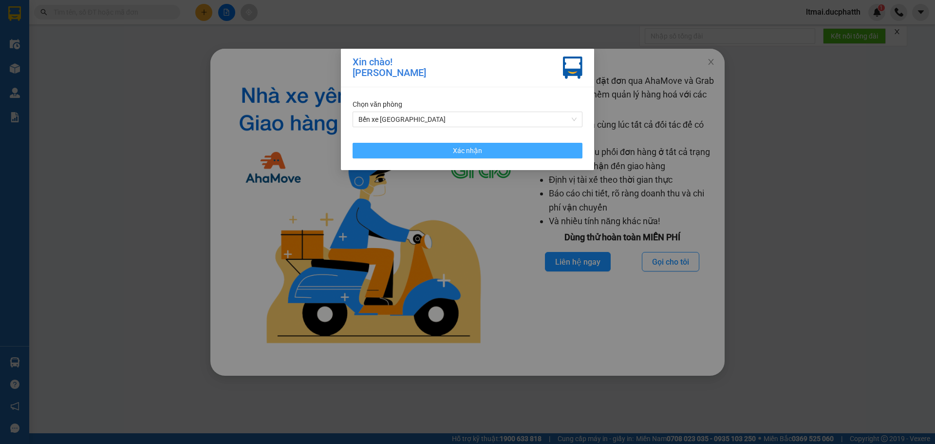
click at [503, 149] on button "Xác nhận" at bounding box center [468, 151] width 230 height 16
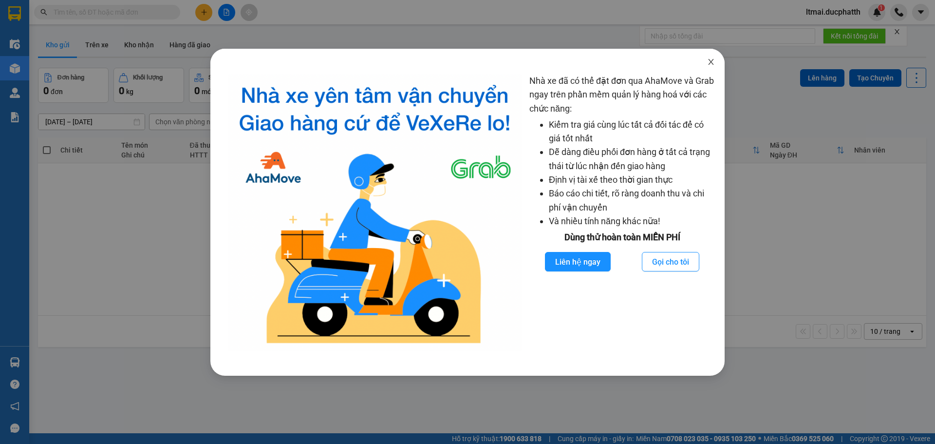
click at [709, 61] on icon "close" at bounding box center [711, 62] width 8 height 8
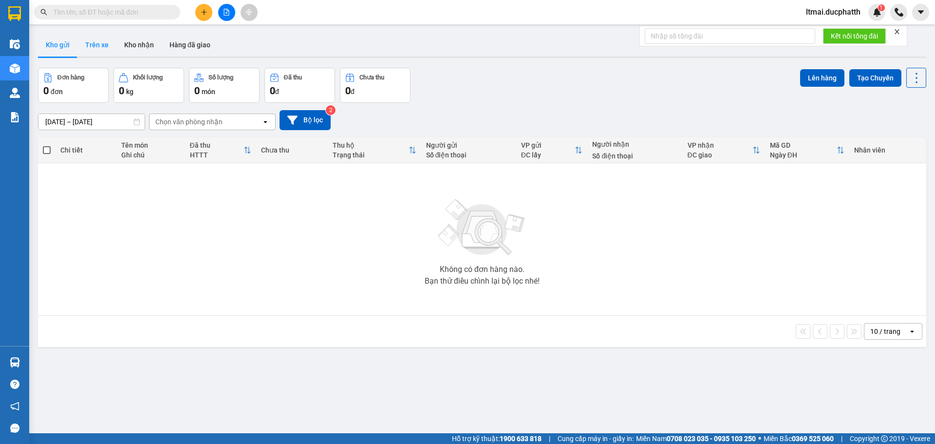
click at [98, 47] on button "Trên xe" at bounding box center [96, 44] width 39 height 23
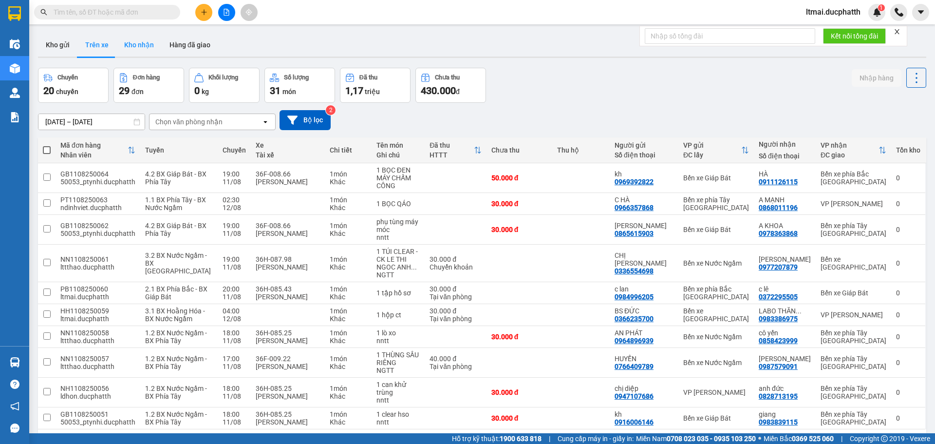
click at [135, 45] on button "Kho nhận" at bounding box center [138, 44] width 45 height 23
